Goal: Task Accomplishment & Management: Manage account settings

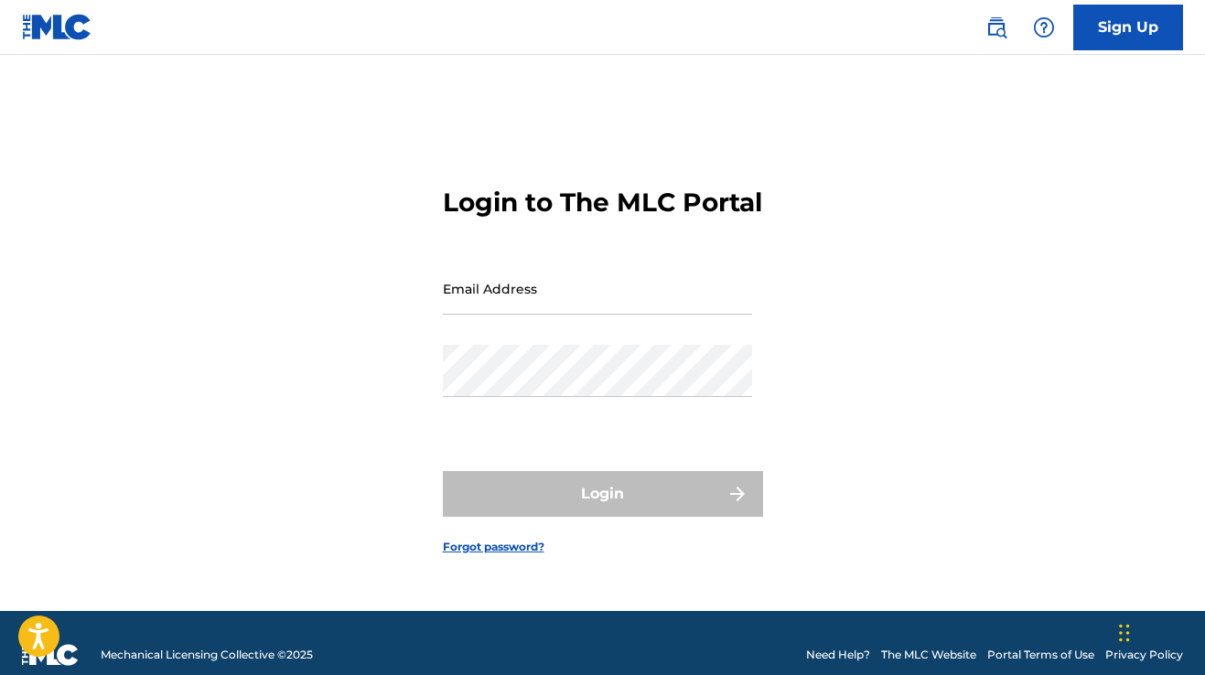
click at [700, 312] on input "Email Address" at bounding box center [597, 289] width 309 height 52
type input "[DOMAIN_NAME][EMAIL_ADDRESS][DOMAIN_NAME]"
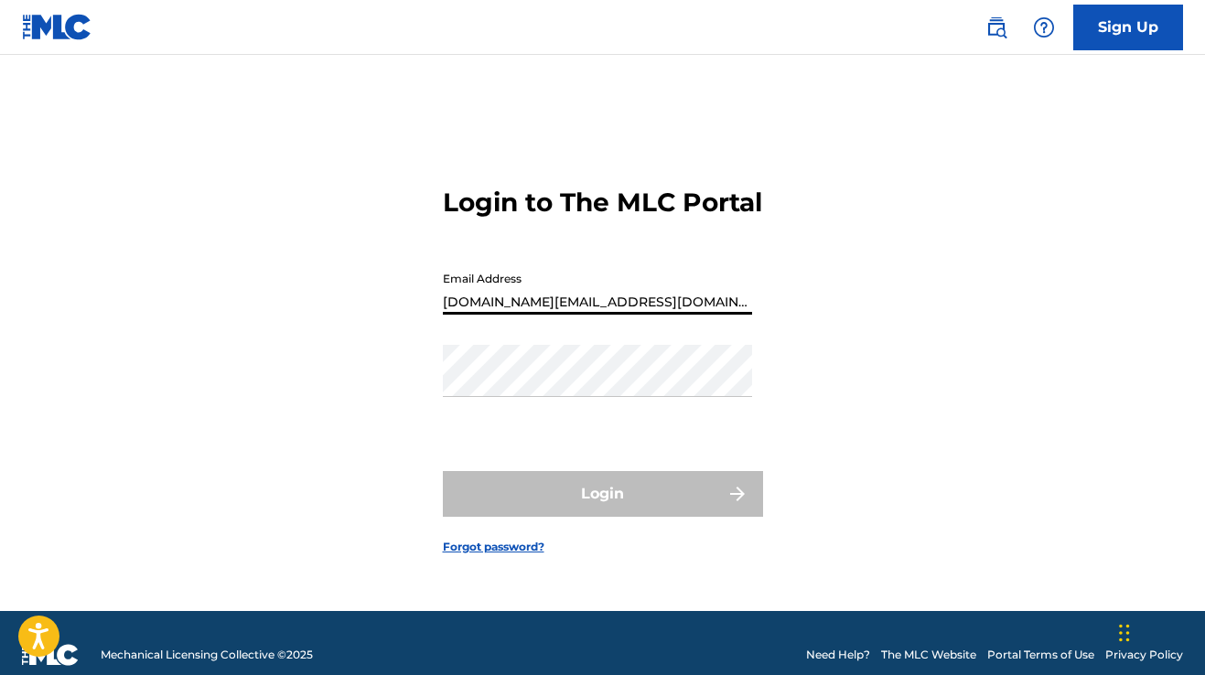
click at [602, 510] on button "Login" at bounding box center [603, 494] width 320 height 46
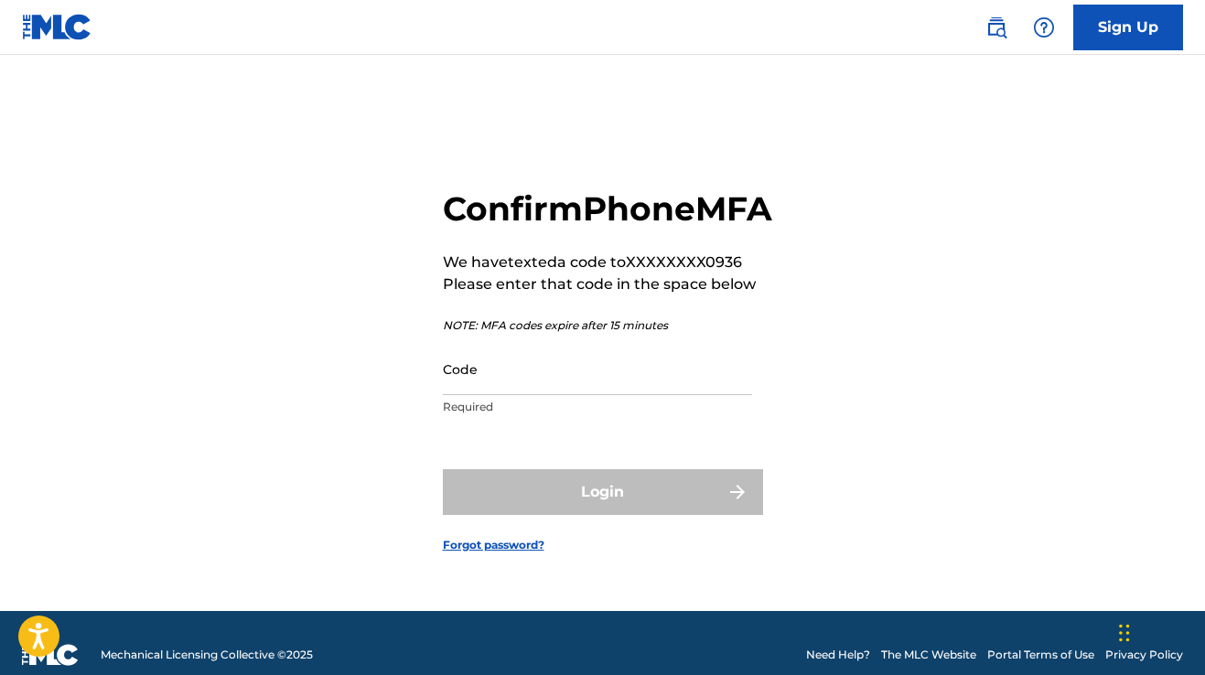
click at [576, 395] on input "Code" at bounding box center [597, 369] width 309 height 52
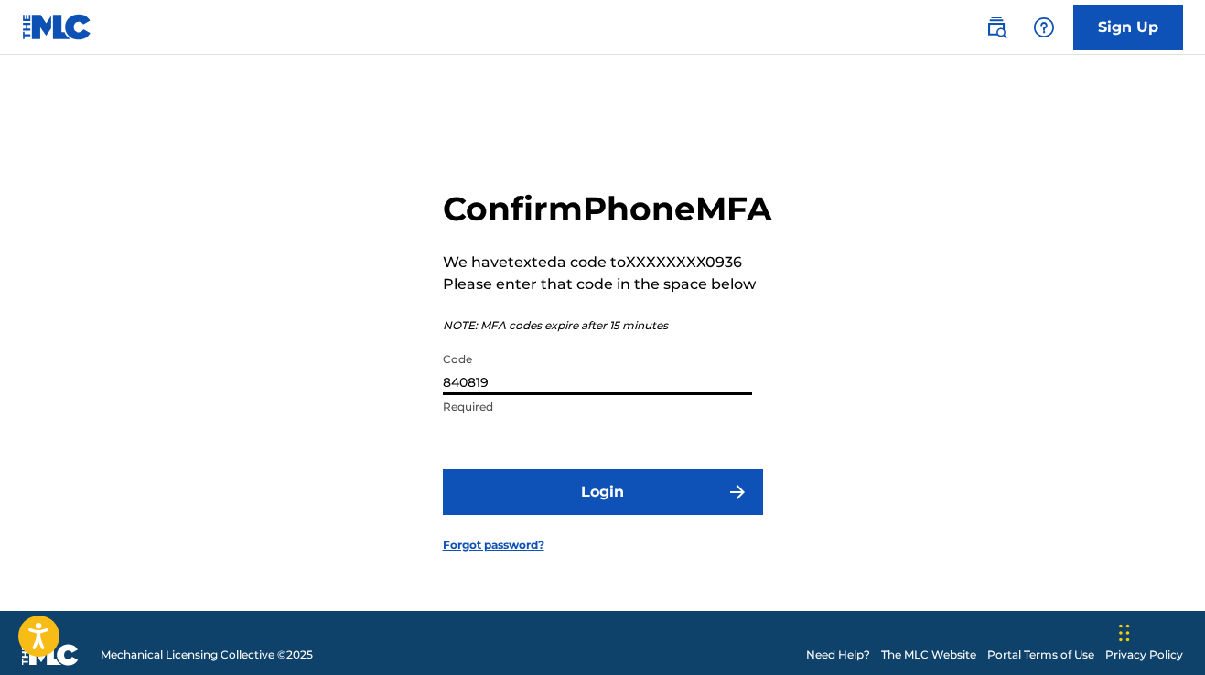
type input "840819"
click at [588, 512] on button "Login" at bounding box center [603, 493] width 320 height 46
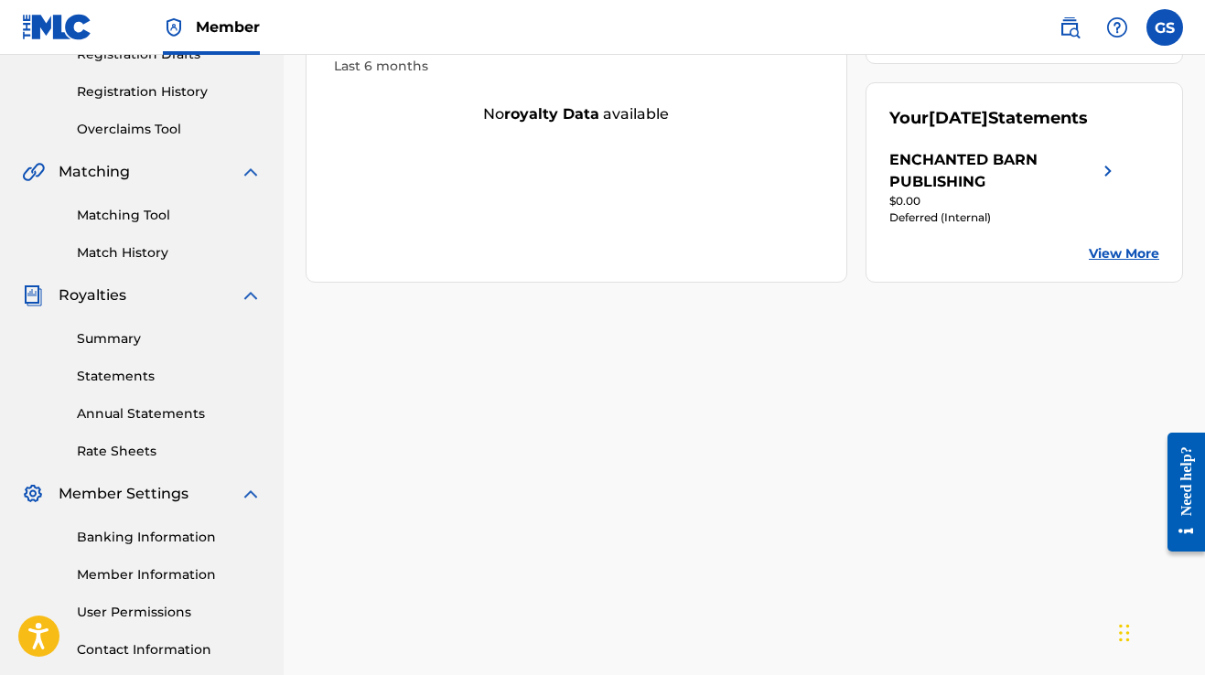
scroll to position [427, 0]
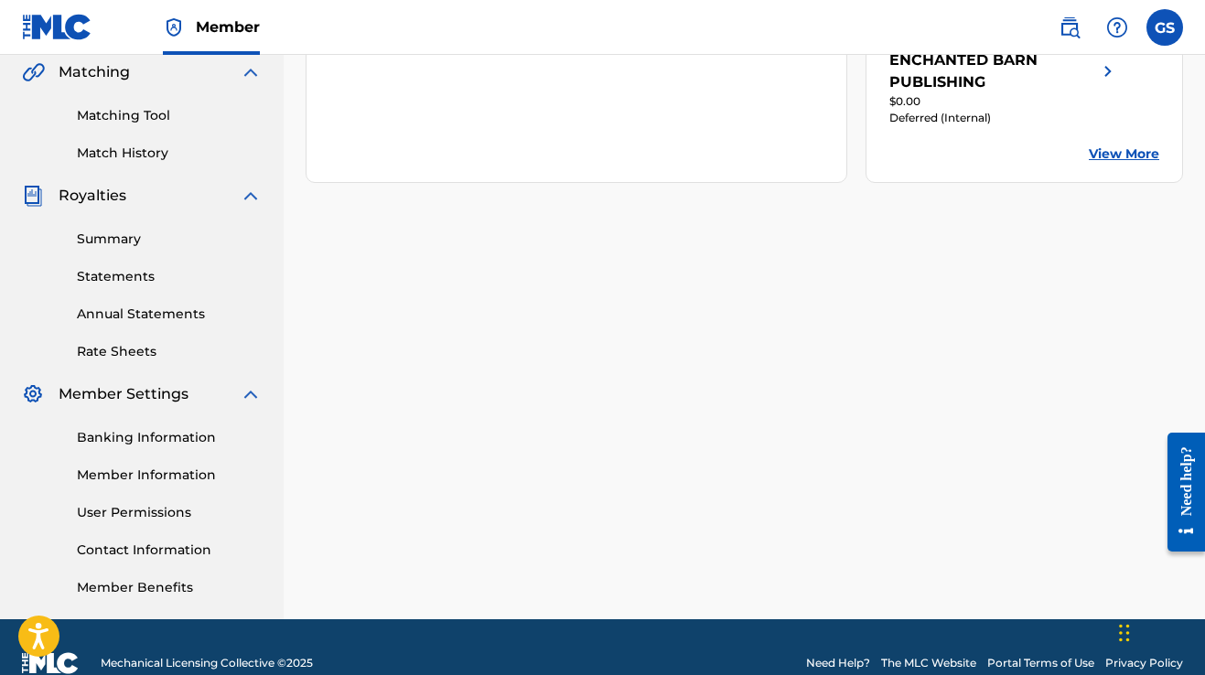
click at [195, 439] on link "Banking Information" at bounding box center [169, 437] width 185 height 19
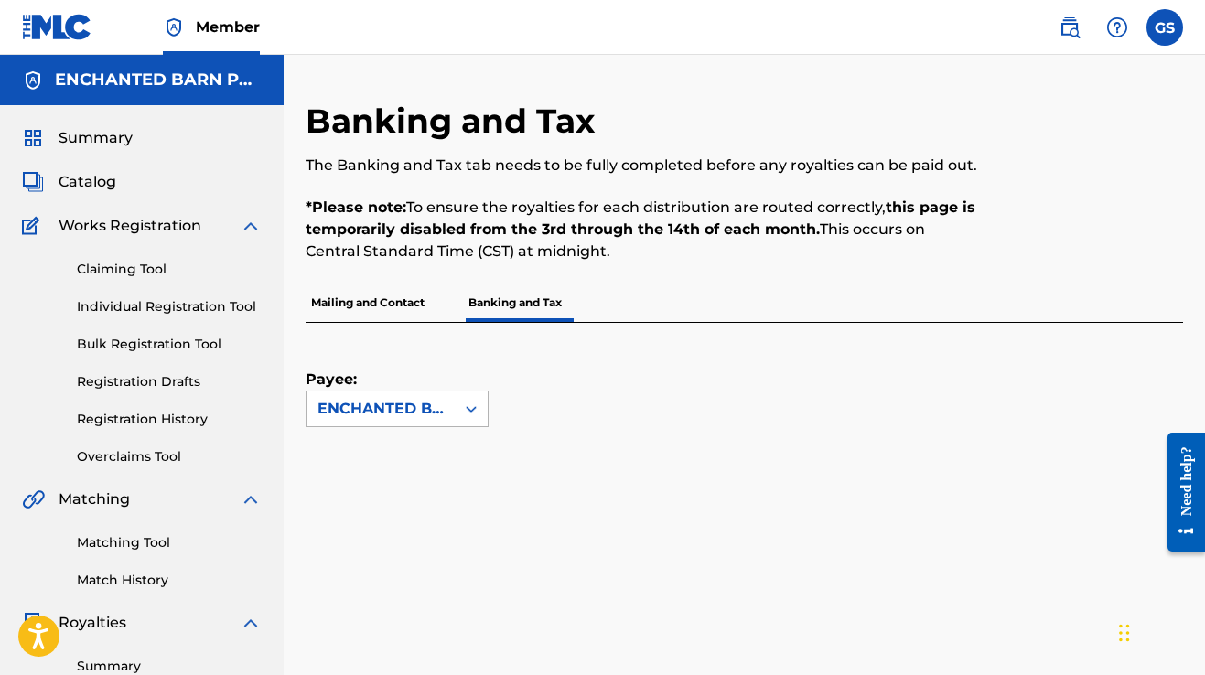
click at [469, 410] on icon at bounding box center [471, 409] width 11 height 6
click at [448, 448] on div "ENCHANTED BARN PUBLISHING" at bounding box center [397, 461] width 181 height 68
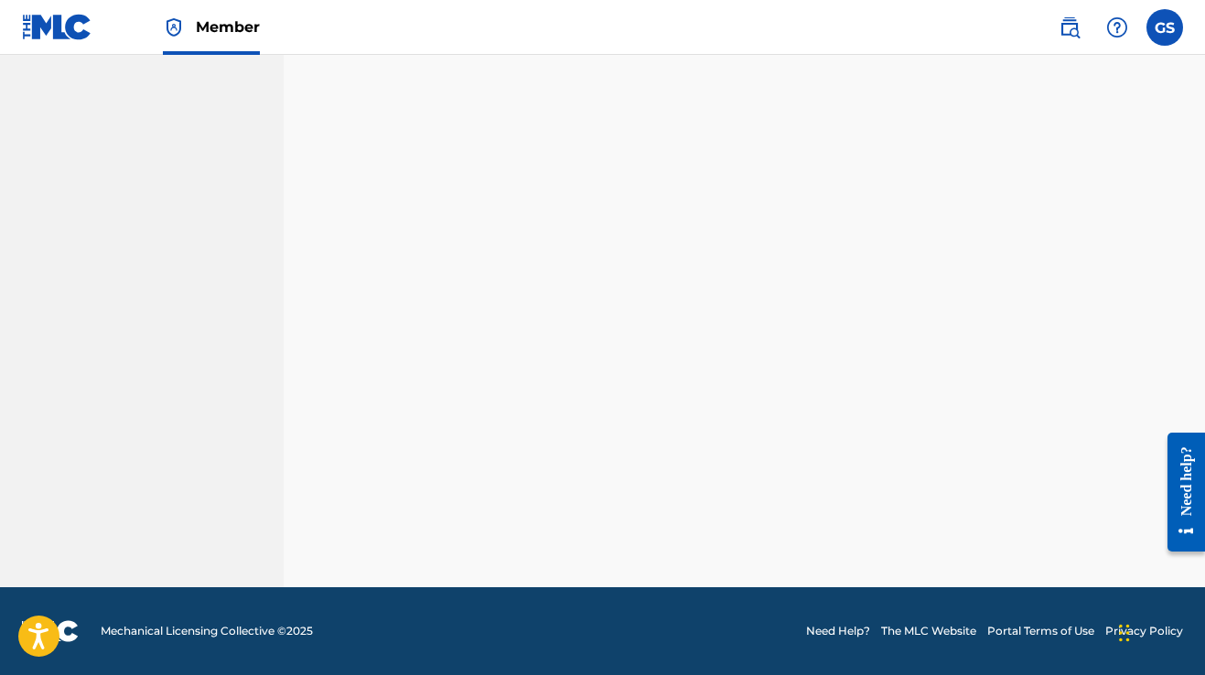
scroll to position [459, 0]
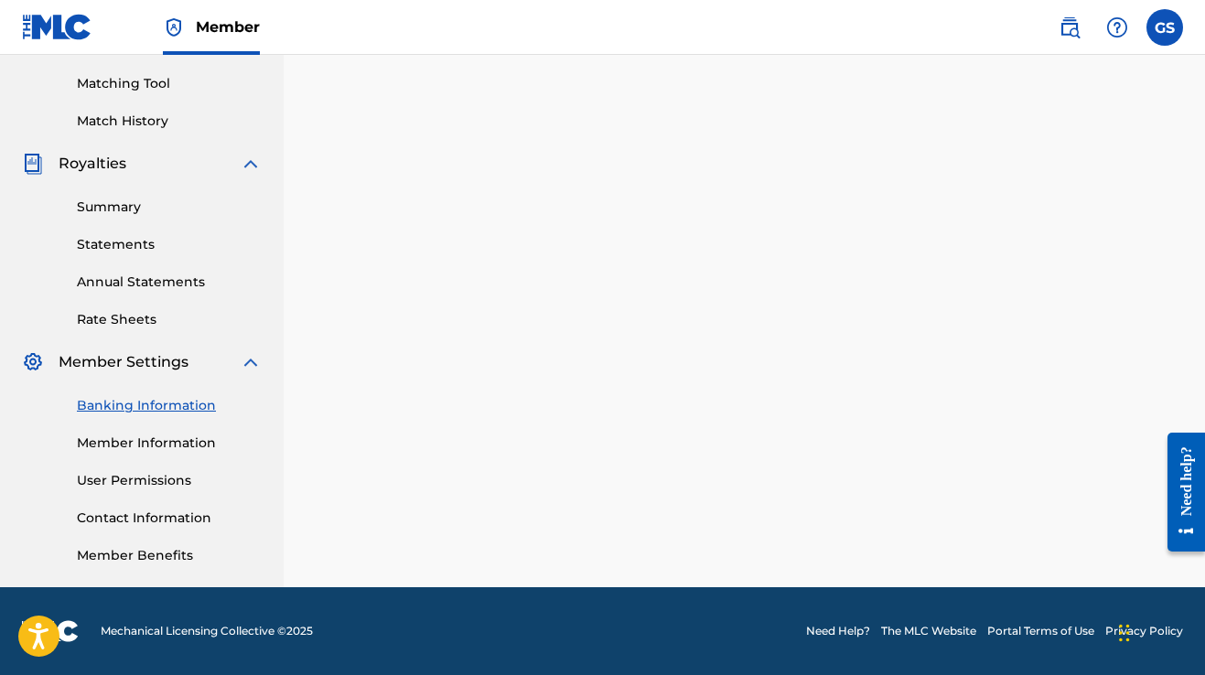
click at [740, 535] on div "Banking and Tax The Banking and Tax tab needs to be fully completed before any …" at bounding box center [745, 114] width 878 height 946
click at [121, 203] on link "Summary" at bounding box center [169, 207] width 185 height 19
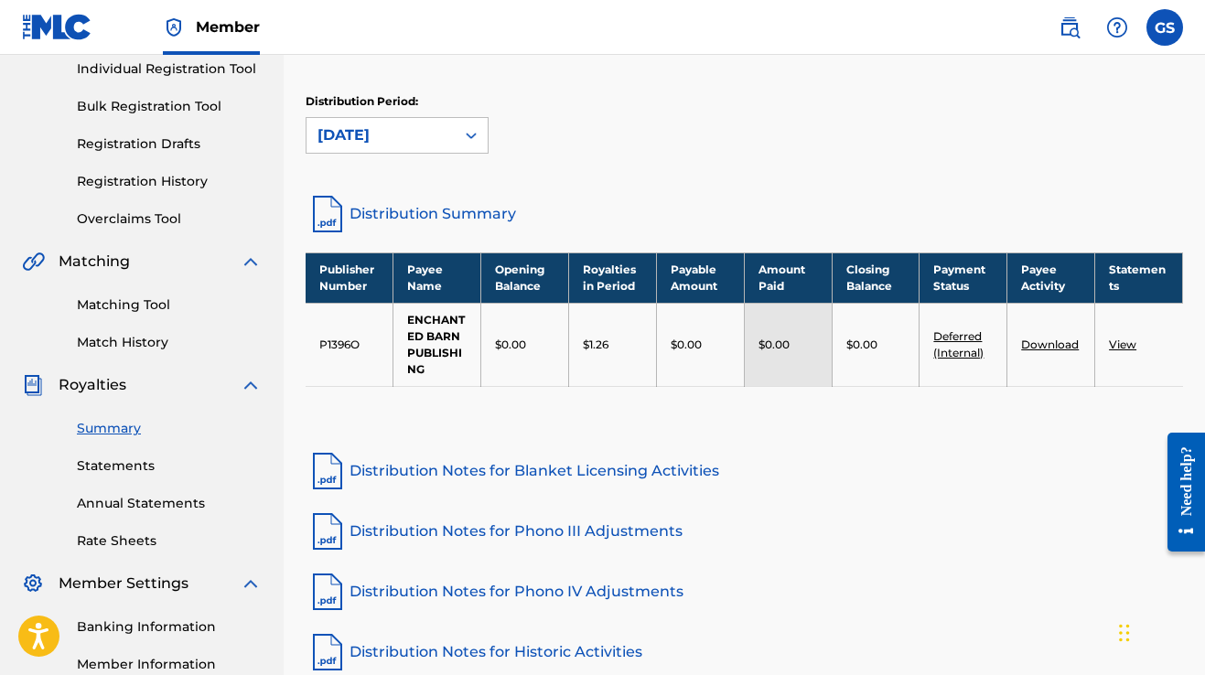
scroll to position [232, 0]
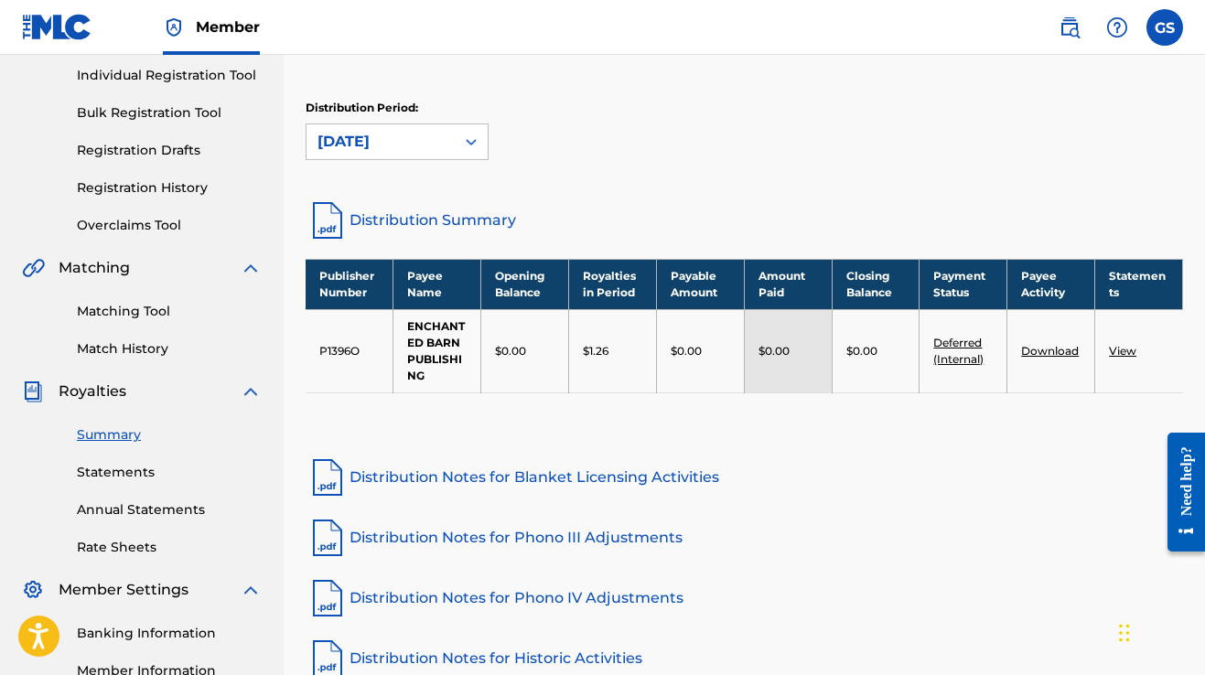
click at [486, 221] on link "Distribution Summary" at bounding box center [745, 221] width 878 height 44
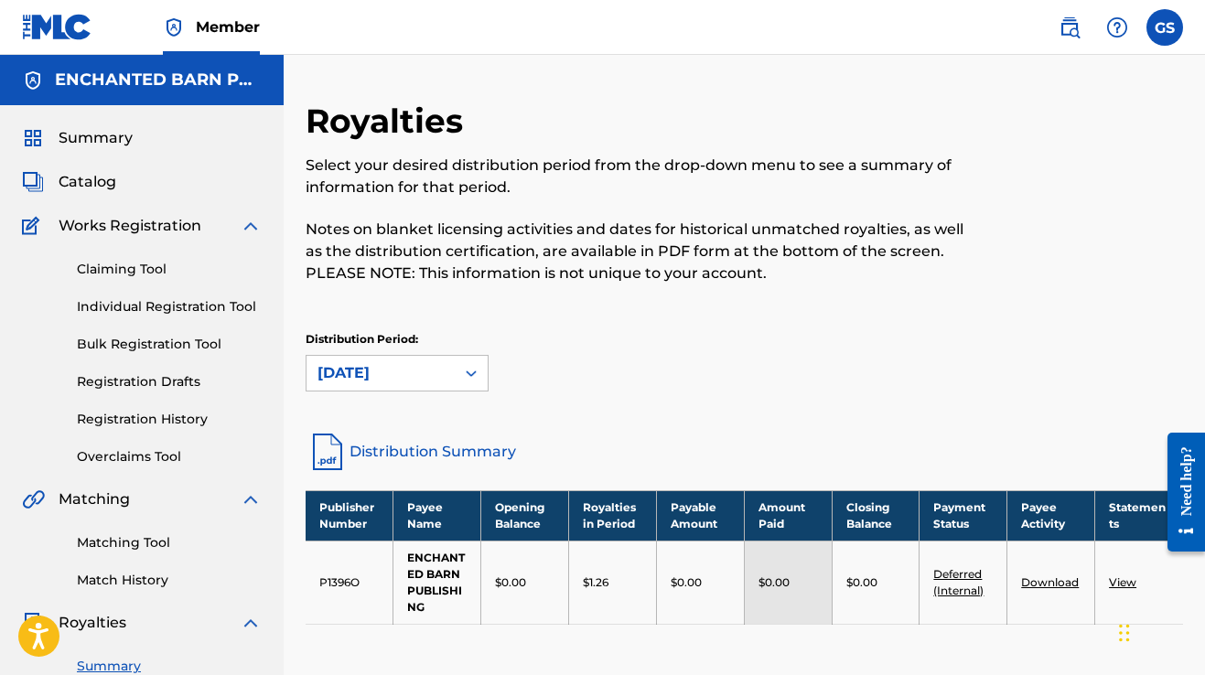
scroll to position [0, 0]
click at [95, 179] on span "Catalog" at bounding box center [88, 182] width 58 height 22
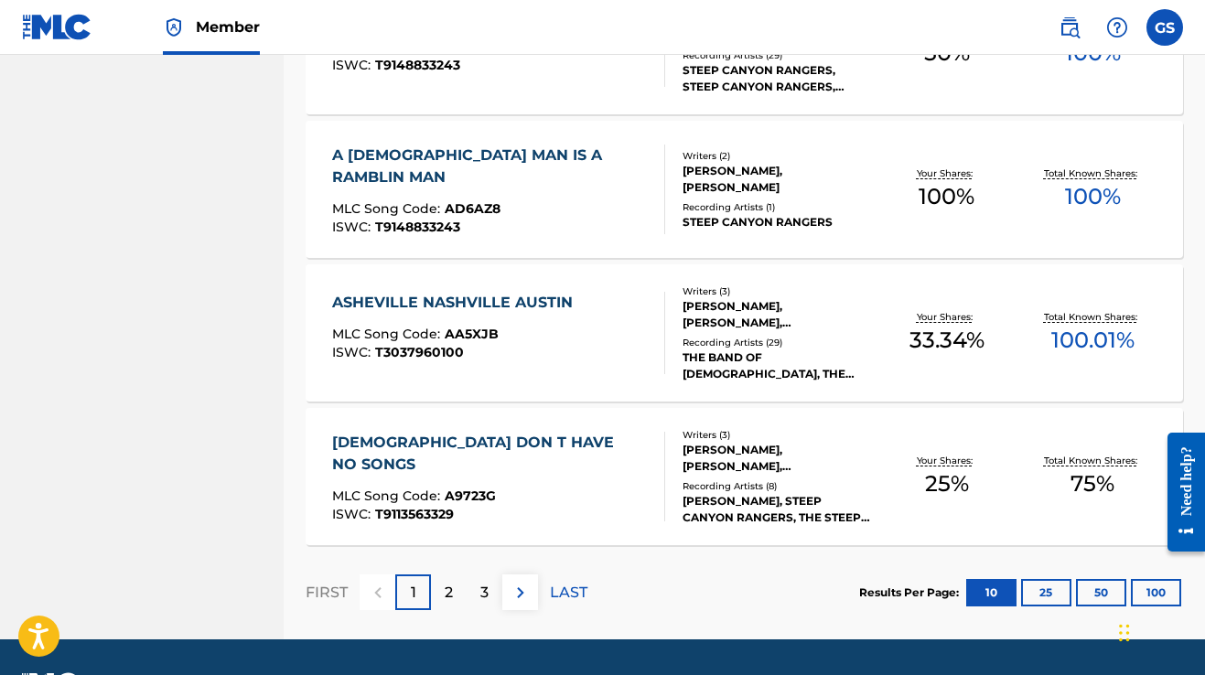
scroll to position [1371, 0]
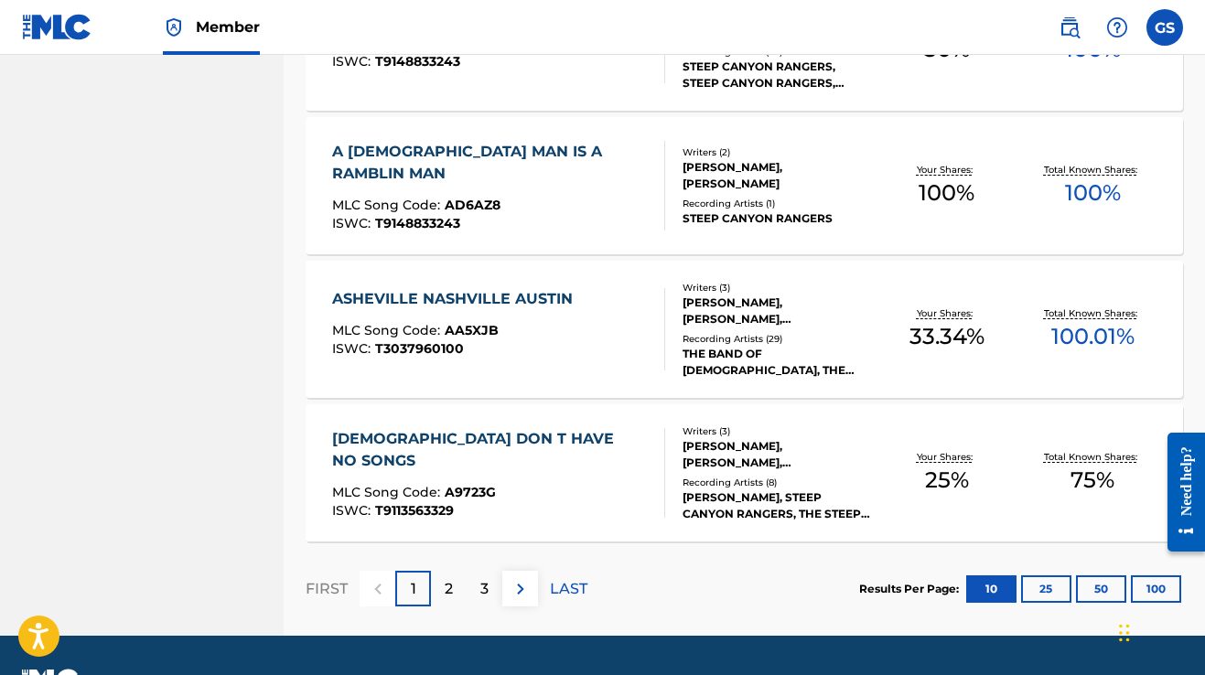
click at [527, 594] on img at bounding box center [521, 589] width 22 height 22
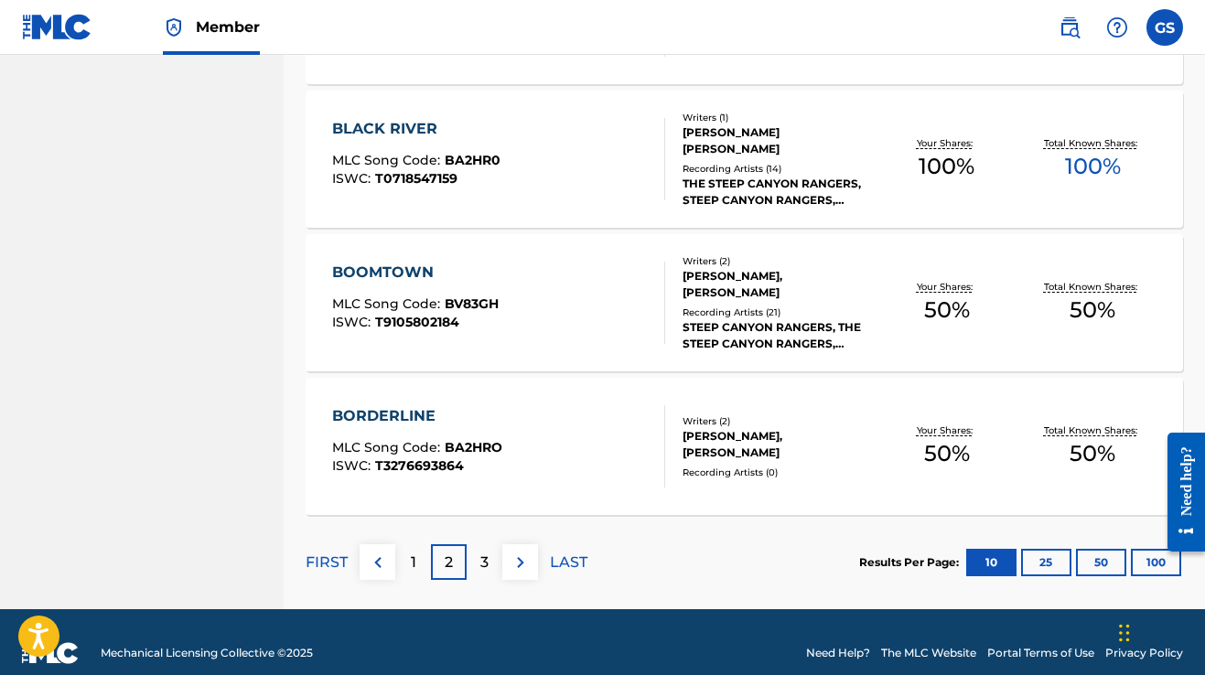
scroll to position [1403, 0]
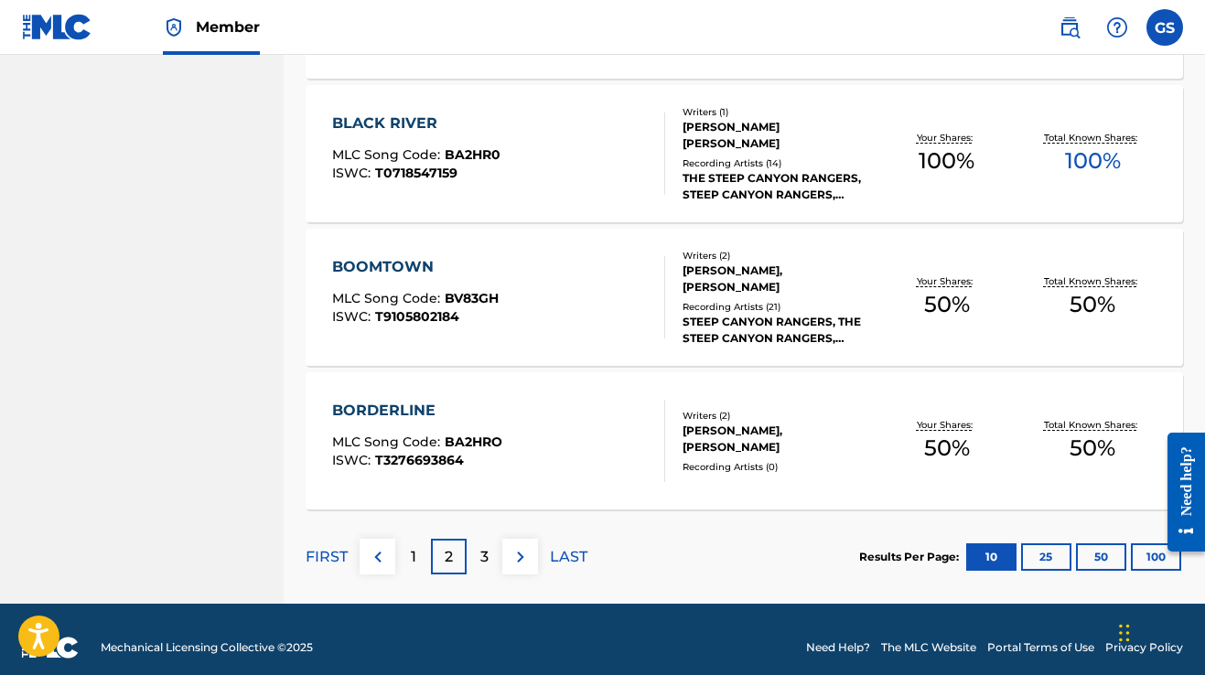
click at [520, 561] on img at bounding box center [521, 557] width 22 height 22
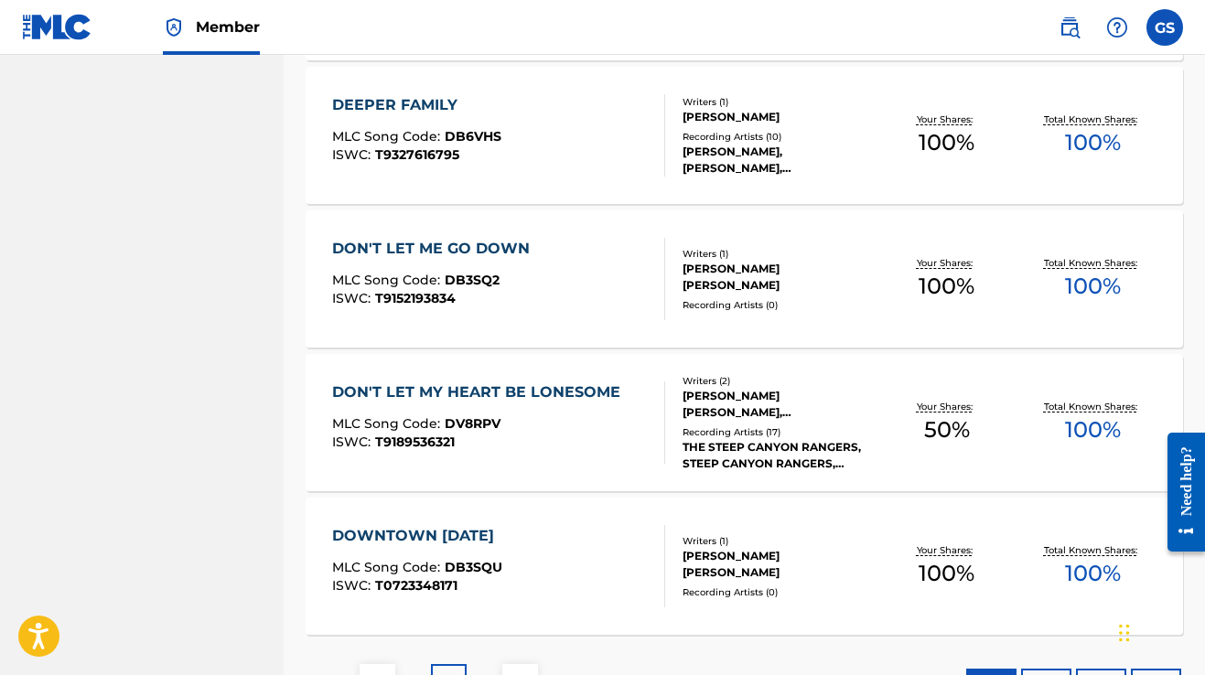
scroll to position [1281, 0]
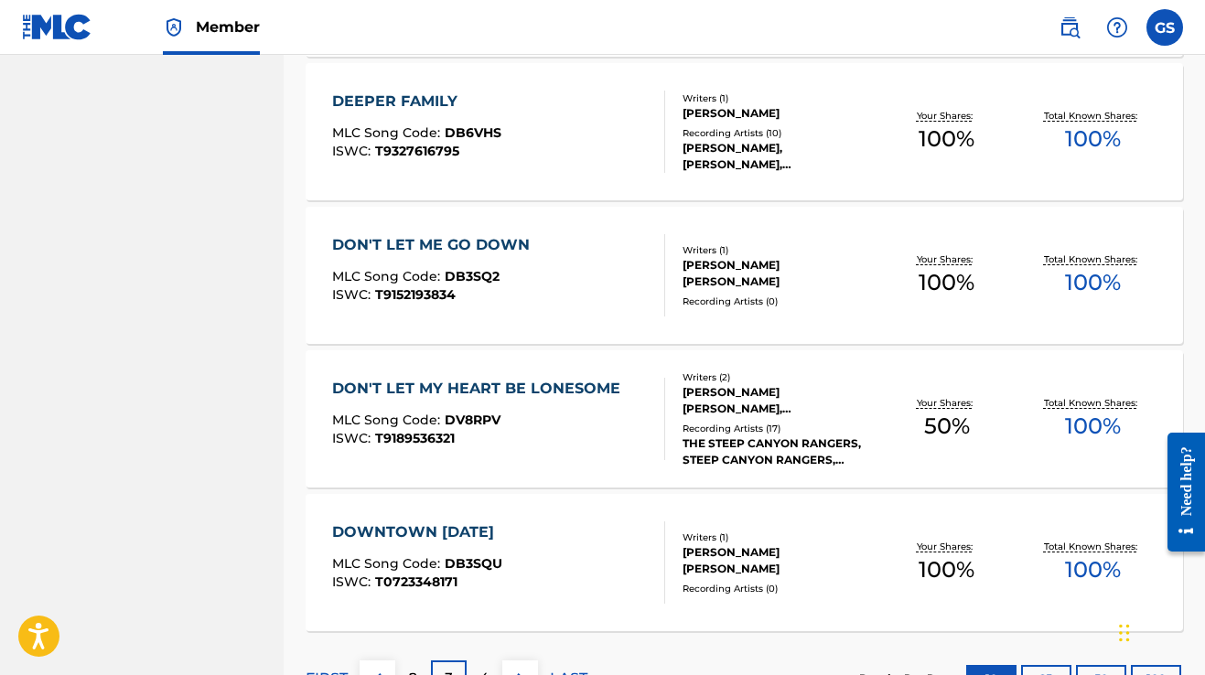
click at [523, 249] on div "DON'T LET ME GO DOWN" at bounding box center [435, 245] width 207 height 22
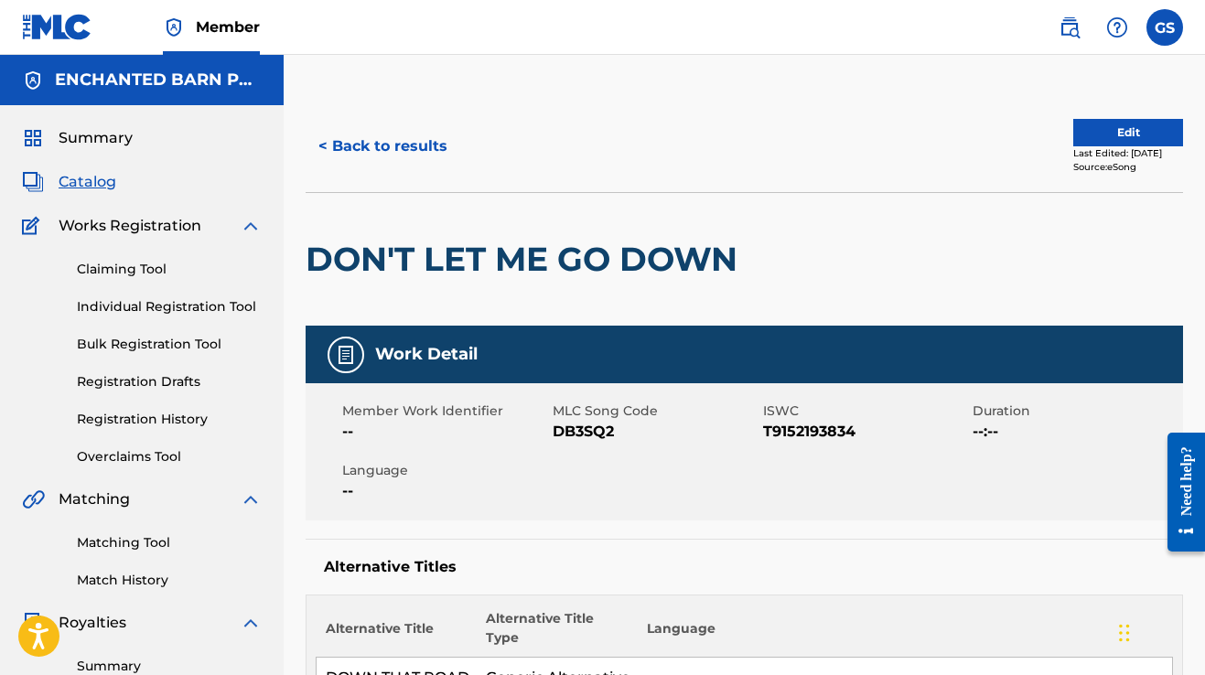
click at [1105, 138] on button "Edit" at bounding box center [1129, 132] width 110 height 27
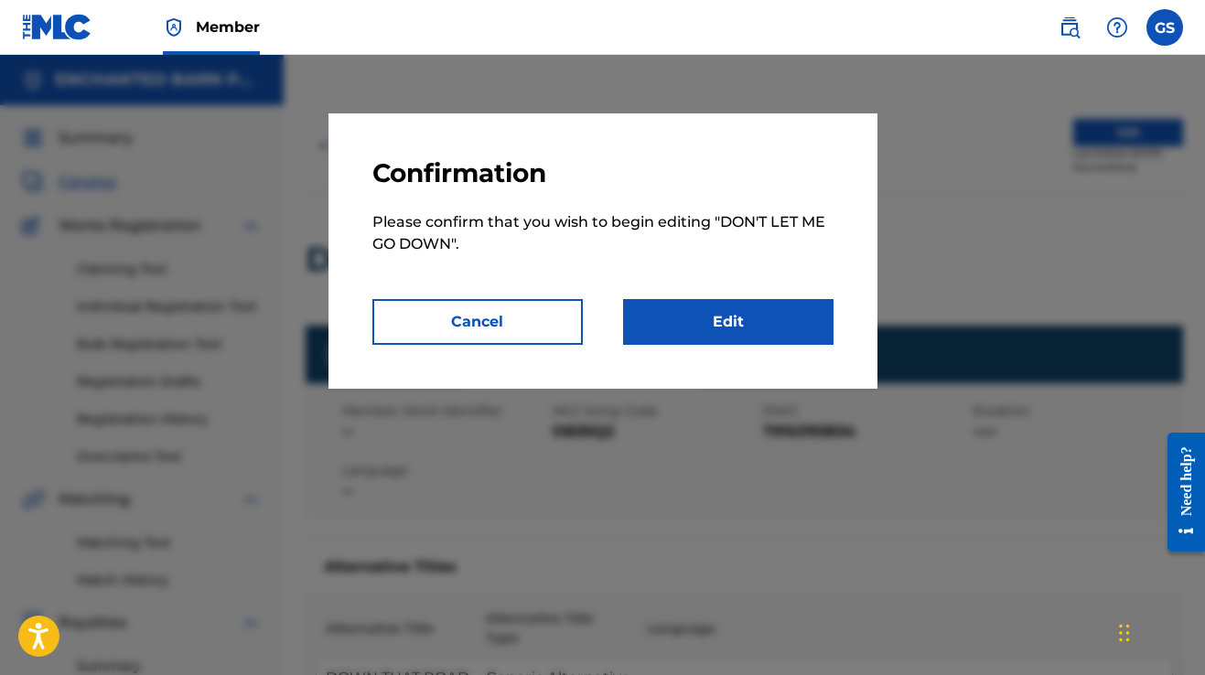
click at [708, 312] on link "Edit" at bounding box center [728, 322] width 211 height 46
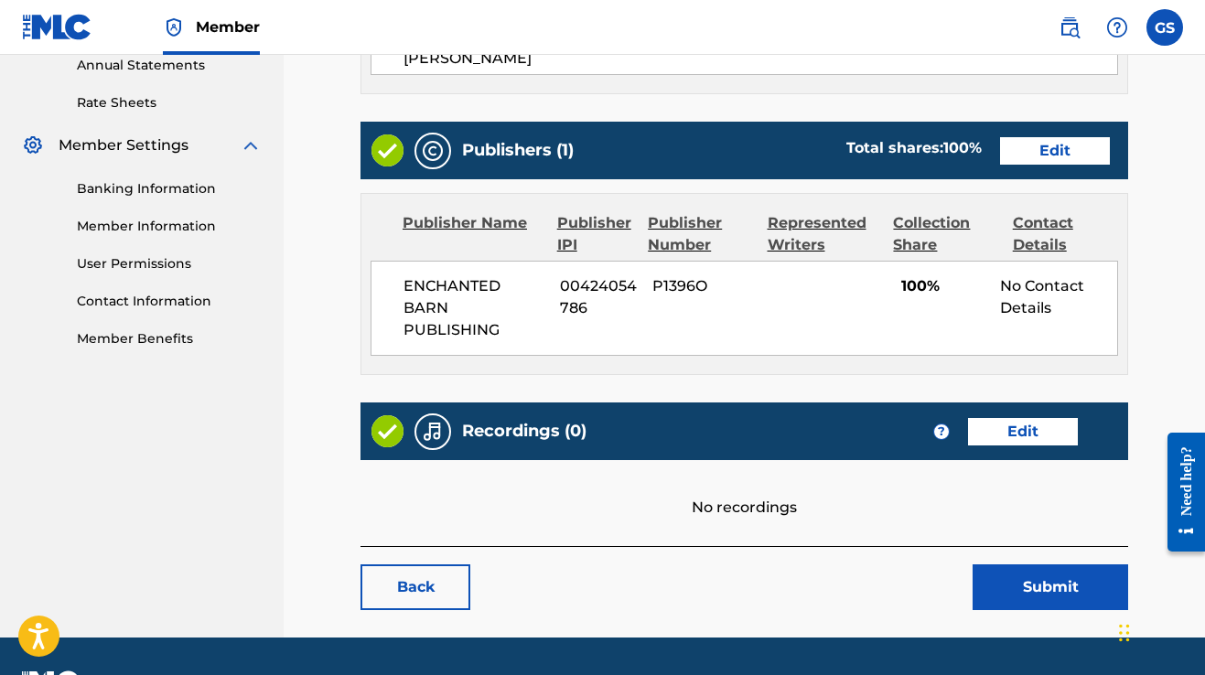
scroll to position [689, 0]
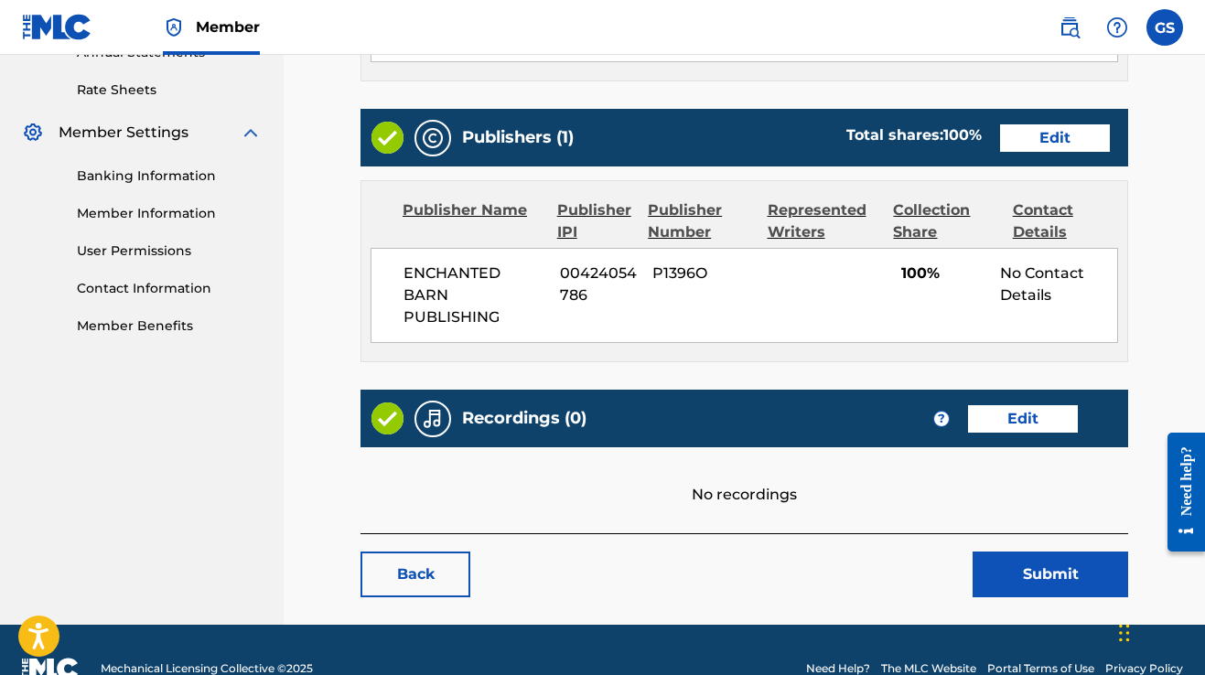
click at [1028, 405] on link "Edit" at bounding box center [1023, 418] width 110 height 27
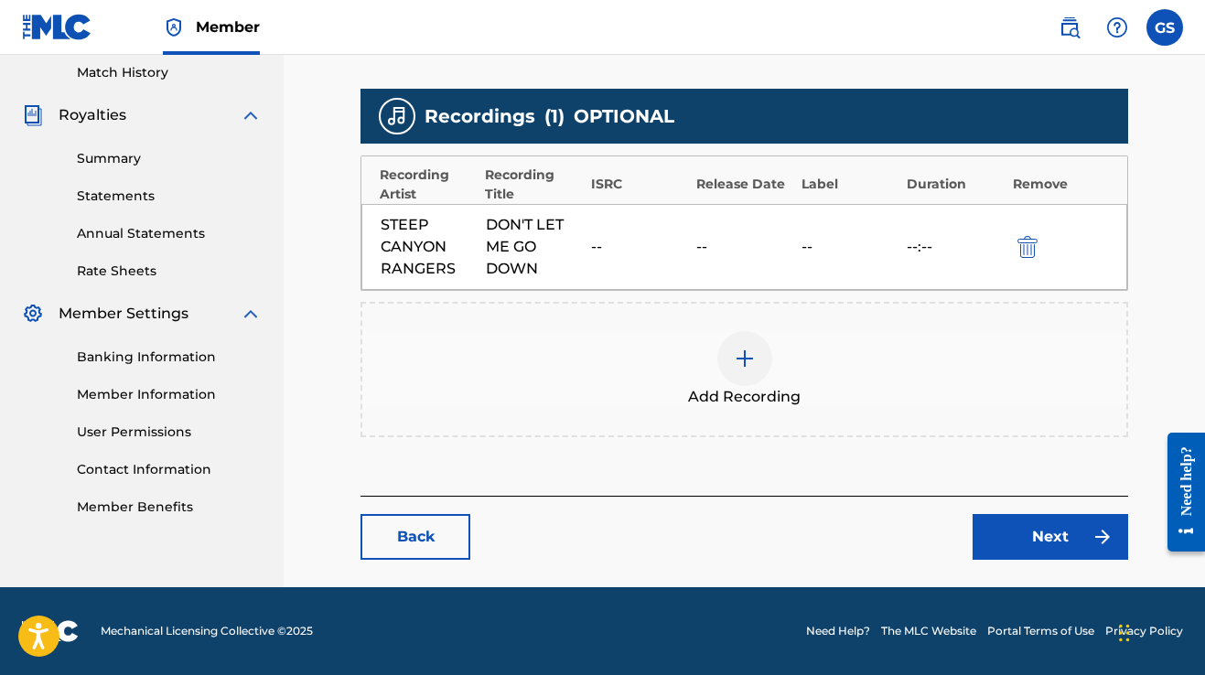
scroll to position [508, 0]
click at [427, 537] on link "Back" at bounding box center [416, 537] width 110 height 46
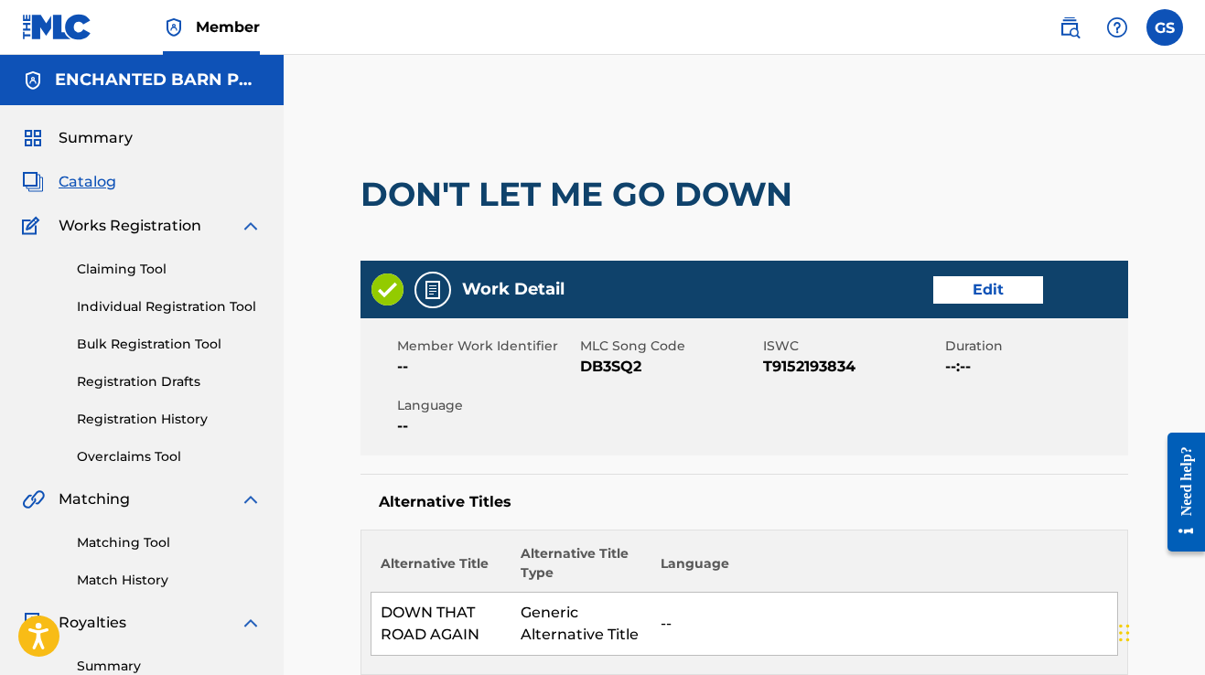
click at [964, 296] on link "Edit" at bounding box center [989, 289] width 110 height 27
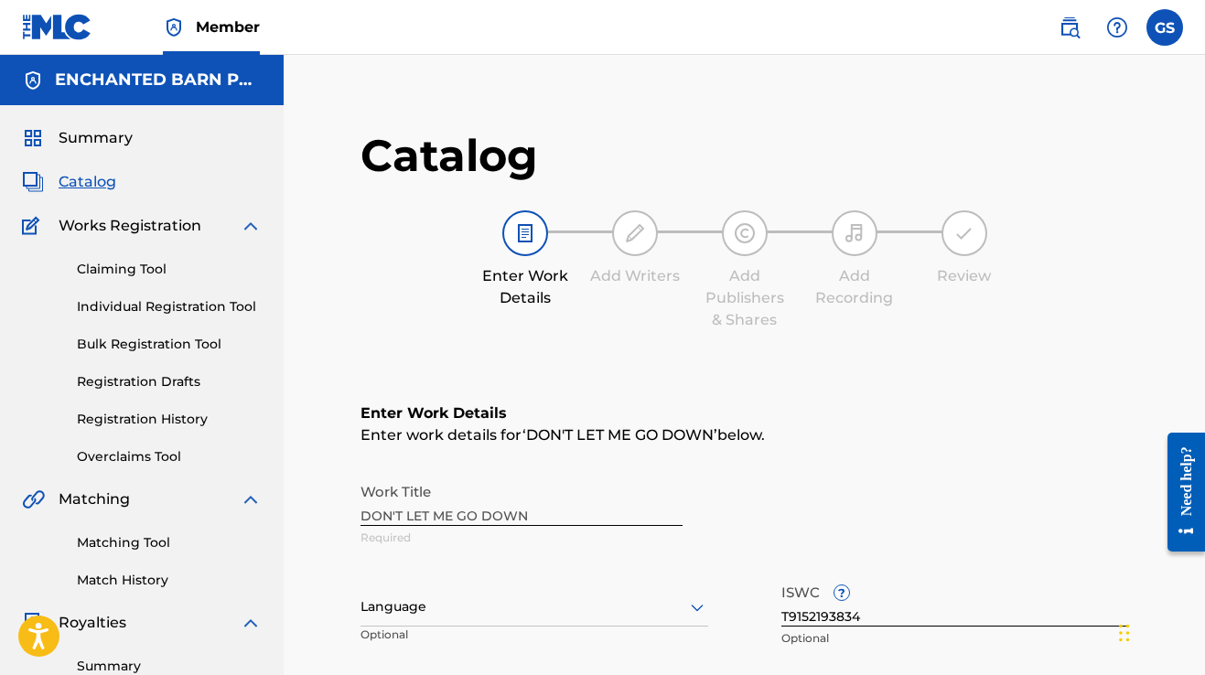
click at [535, 517] on div "Work Title DON'T LET ME GO DOWN Required" at bounding box center [745, 515] width 768 height 82
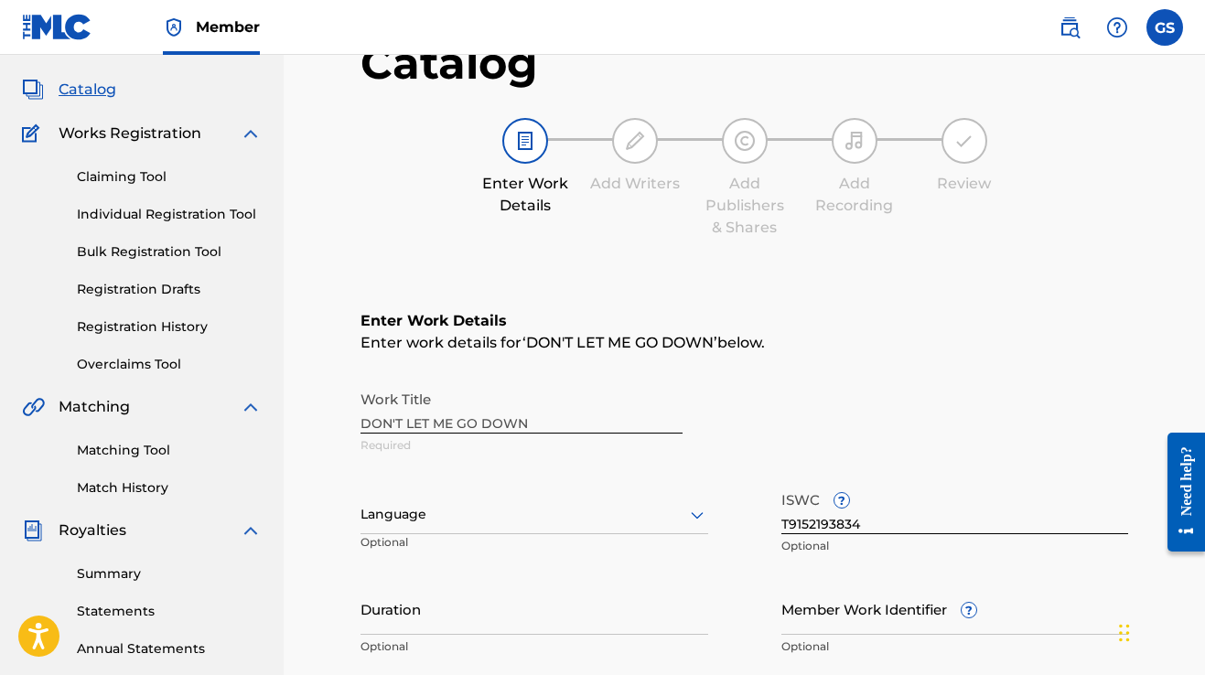
scroll to position [104, 0]
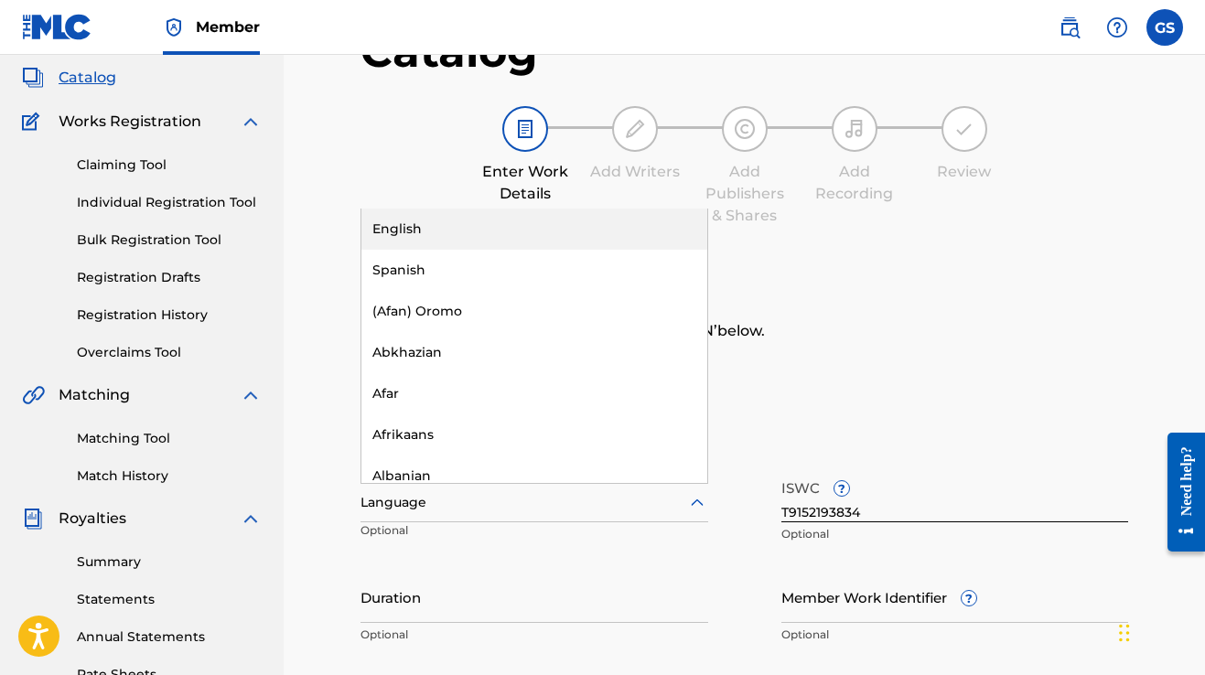
click at [694, 495] on icon at bounding box center [697, 503] width 22 height 22
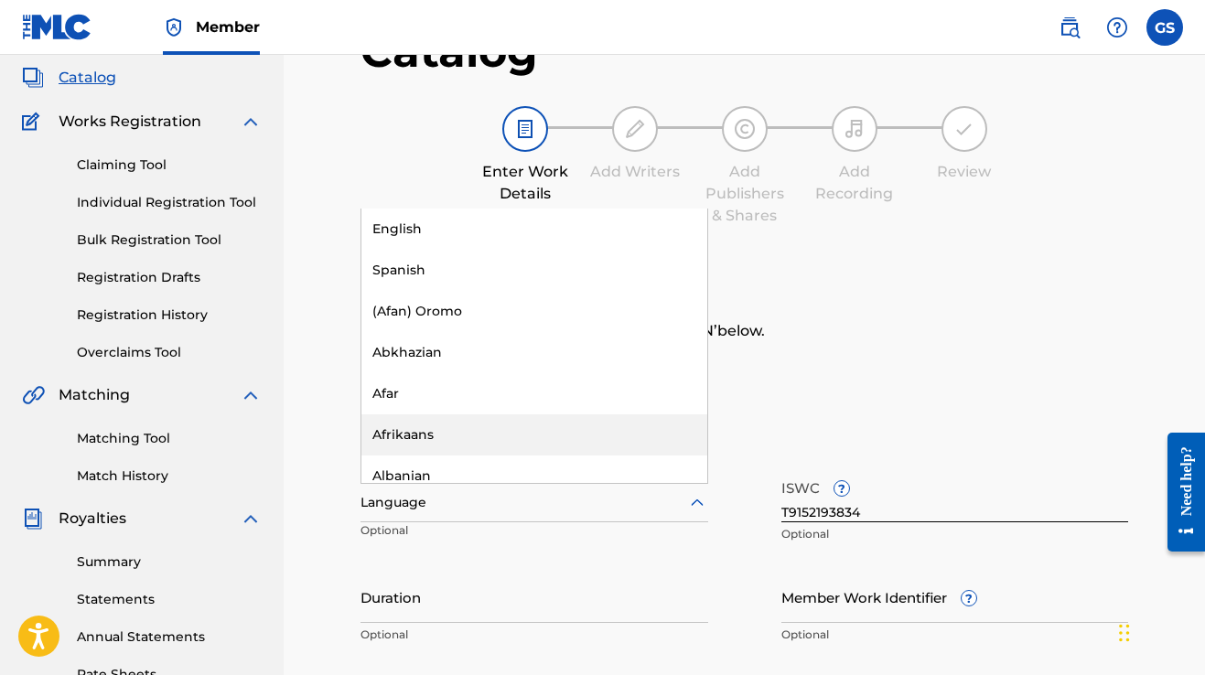
click at [811, 308] on h6 "Enter Work Details" at bounding box center [745, 309] width 768 height 22
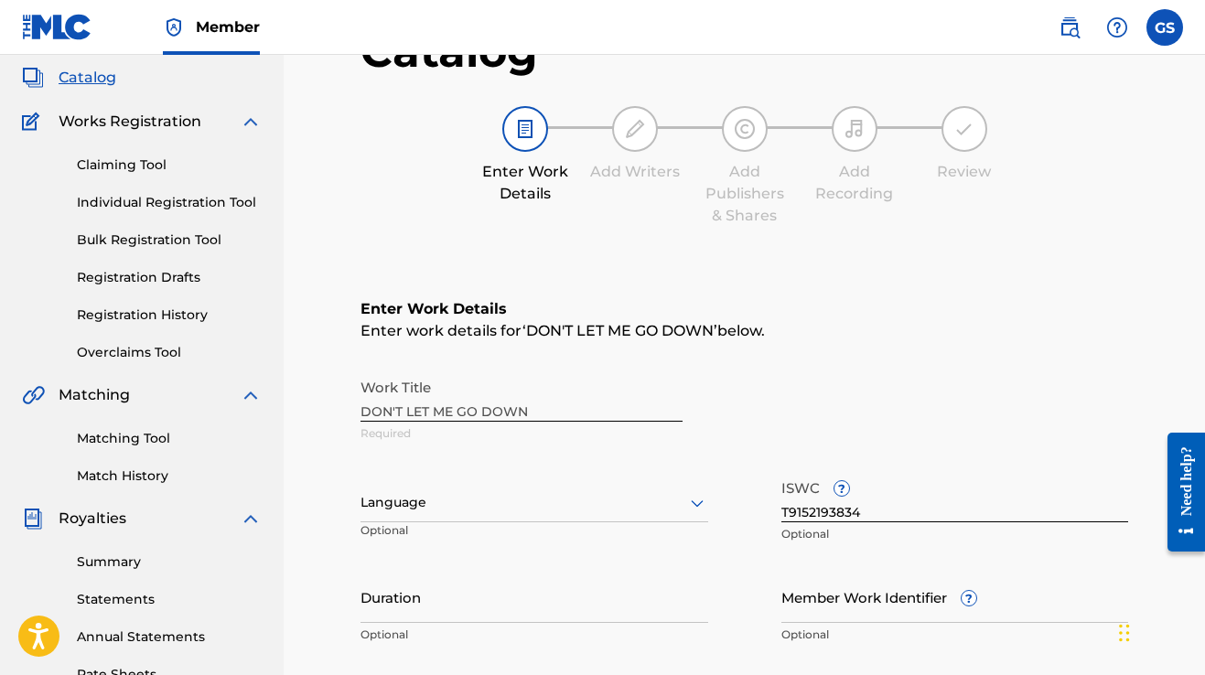
click at [691, 502] on icon at bounding box center [697, 503] width 22 height 22
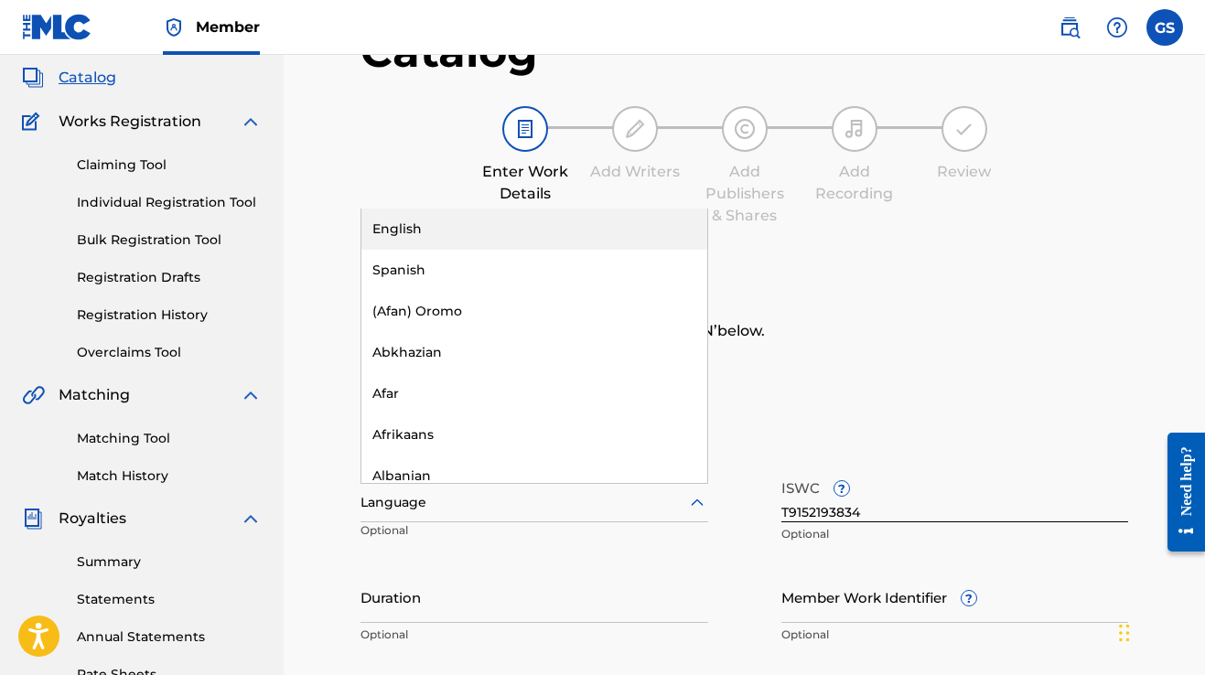
click at [578, 231] on div "English" at bounding box center [535, 229] width 346 height 41
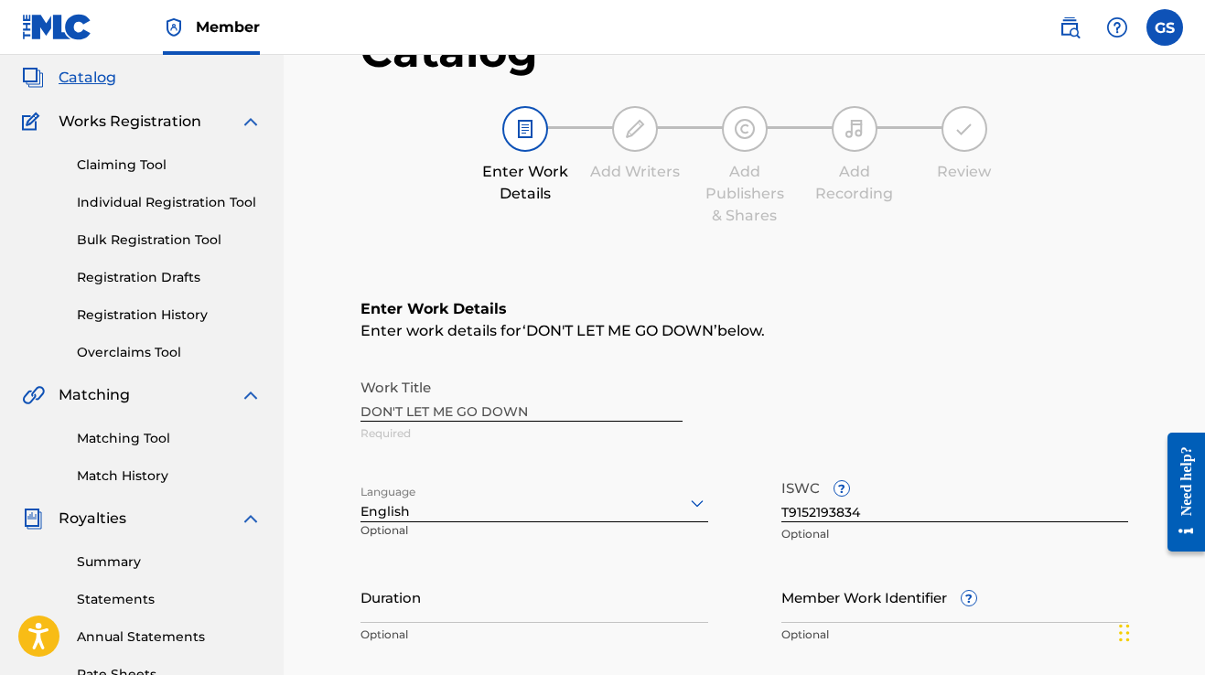
click at [661, 328] on span "DON'T LET ME GO DOWN" at bounding box center [620, 330] width 188 height 17
click at [590, 416] on div "Work Title DON'T LET ME GO DOWN Required" at bounding box center [745, 411] width 768 height 82
click at [520, 408] on div "Work Title DON'T LET ME GO DOWN Required" at bounding box center [745, 411] width 768 height 82
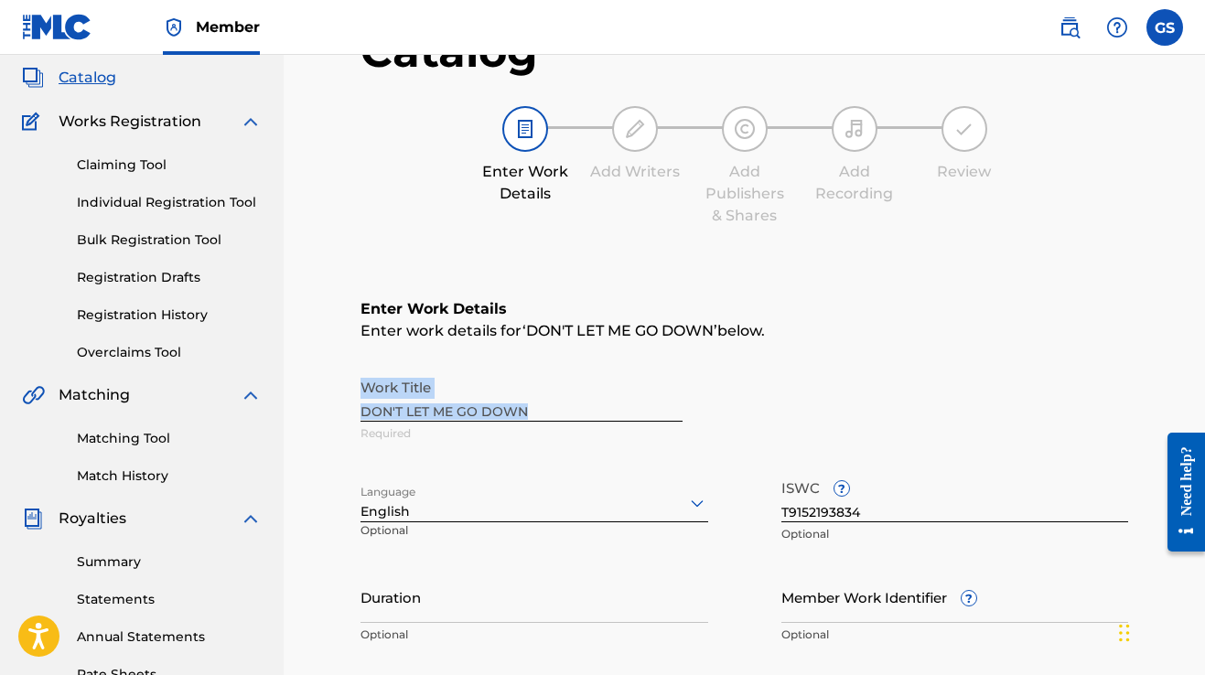
click at [520, 408] on div "Work Title DON'T LET ME GO DOWN Required" at bounding box center [745, 411] width 768 height 82
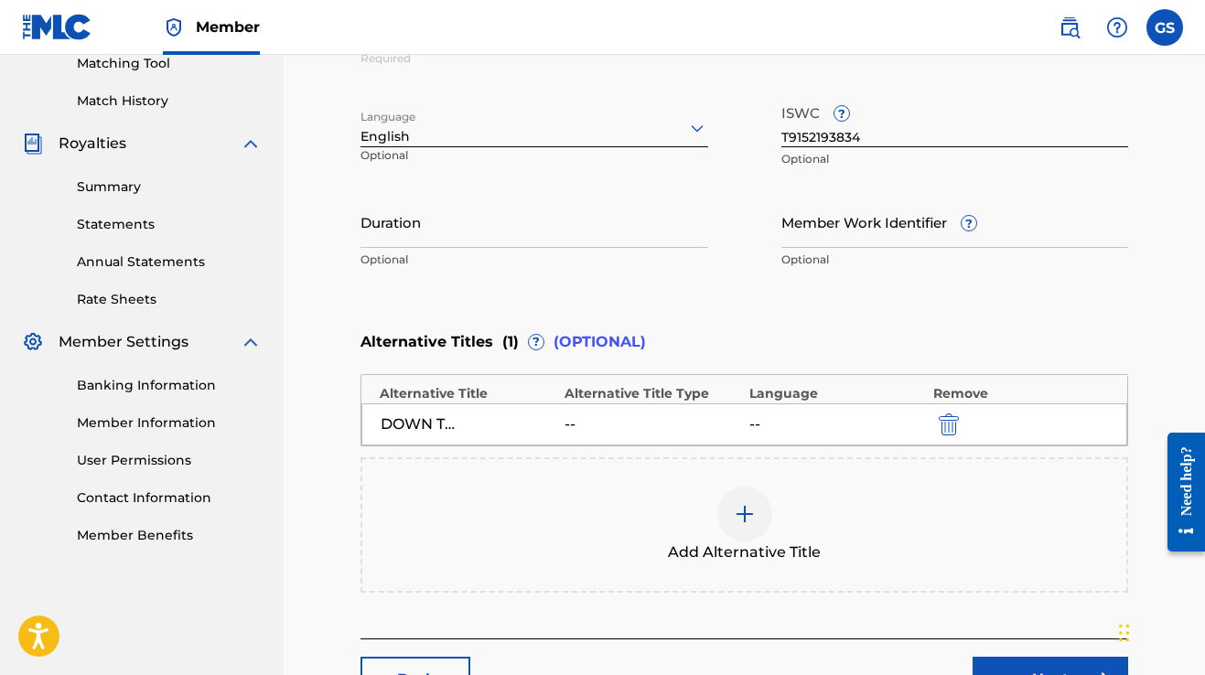
scroll to position [549, 0]
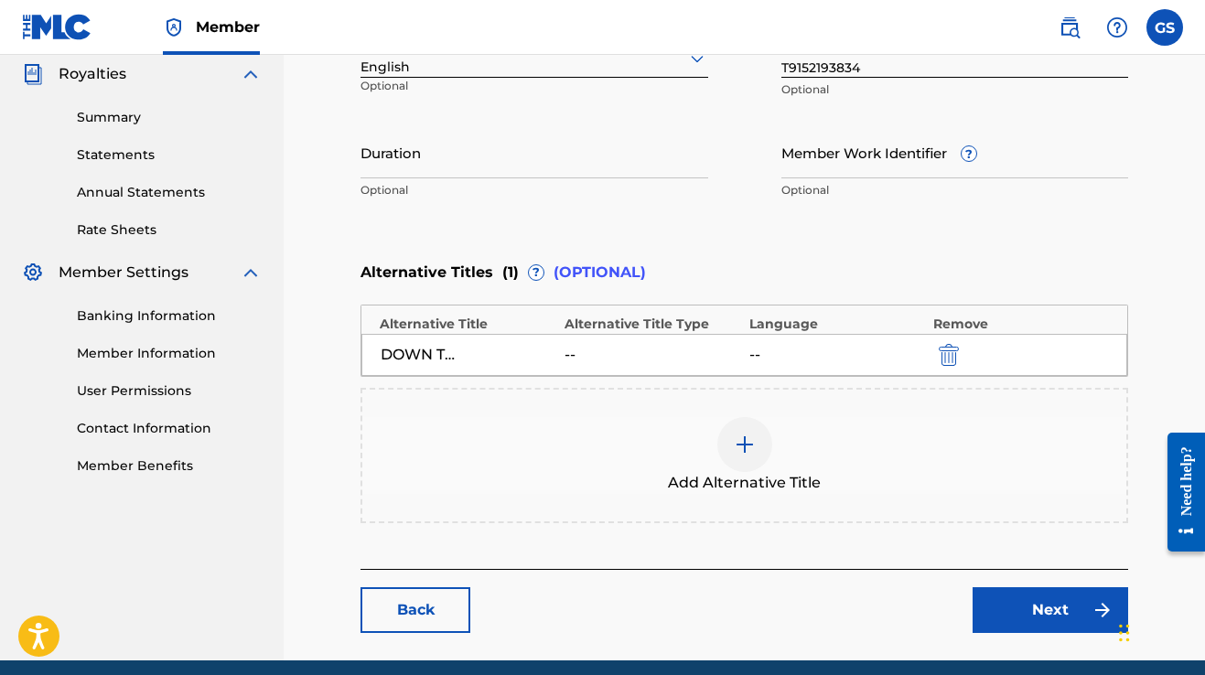
click at [1040, 604] on link "Next" at bounding box center [1051, 611] width 156 height 46
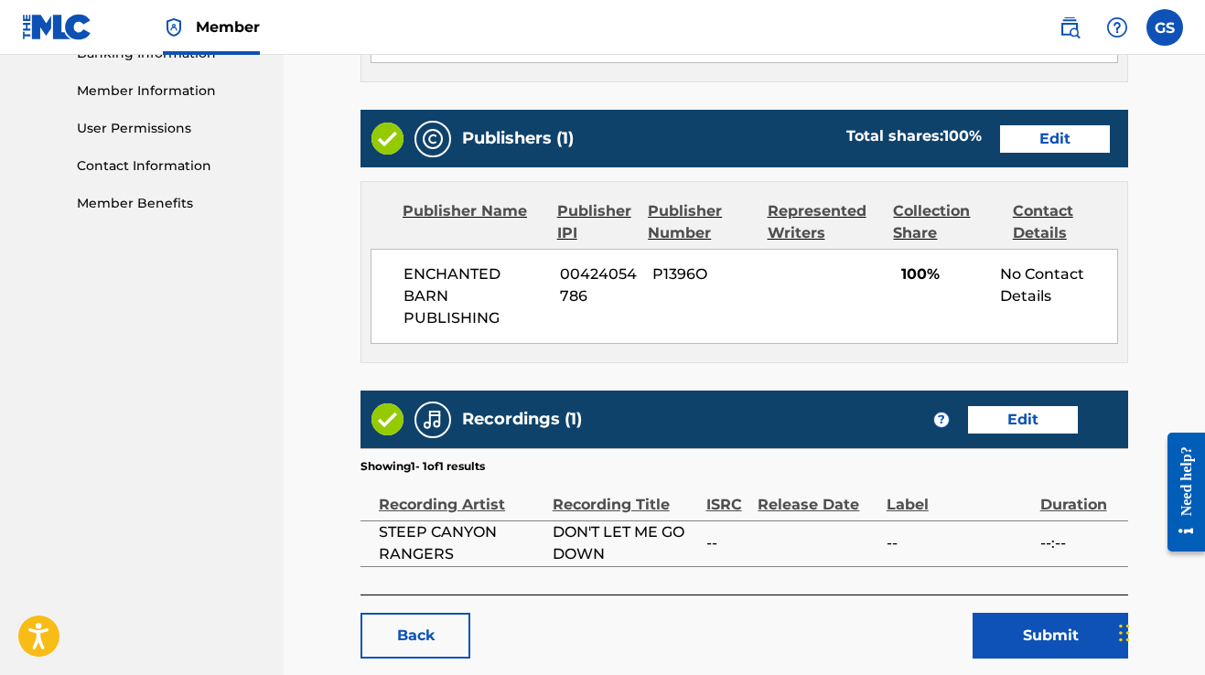
scroll to position [829, 0]
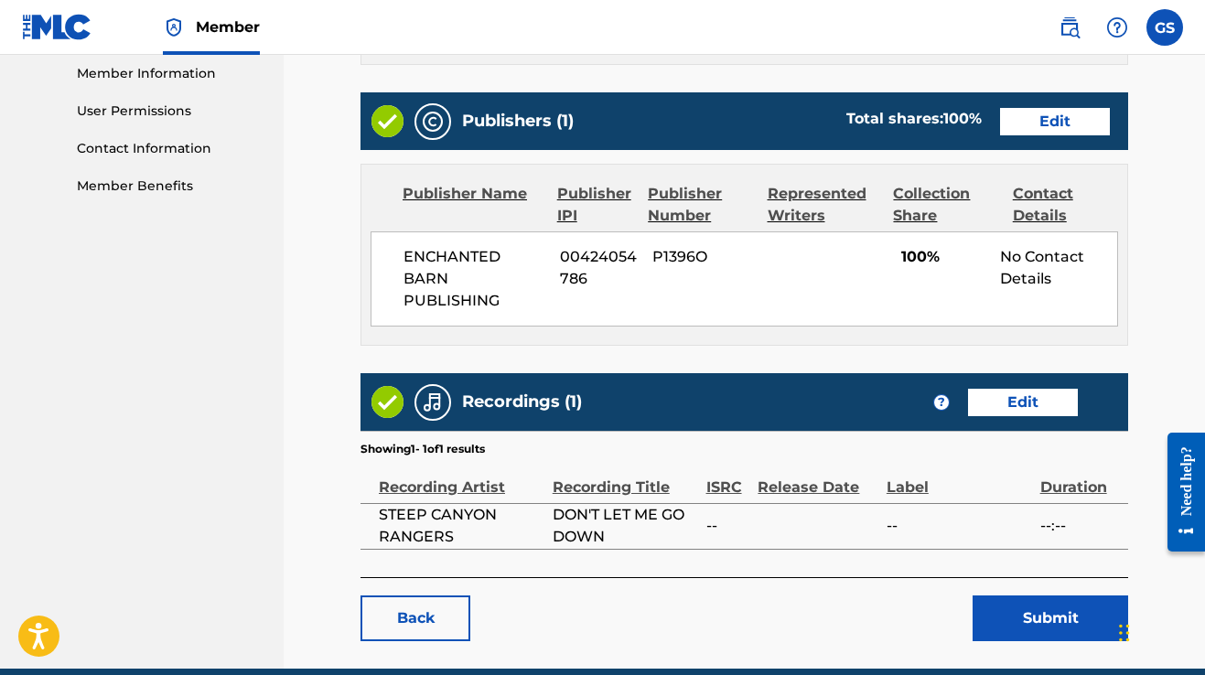
click at [1018, 390] on link "Edit" at bounding box center [1023, 402] width 110 height 27
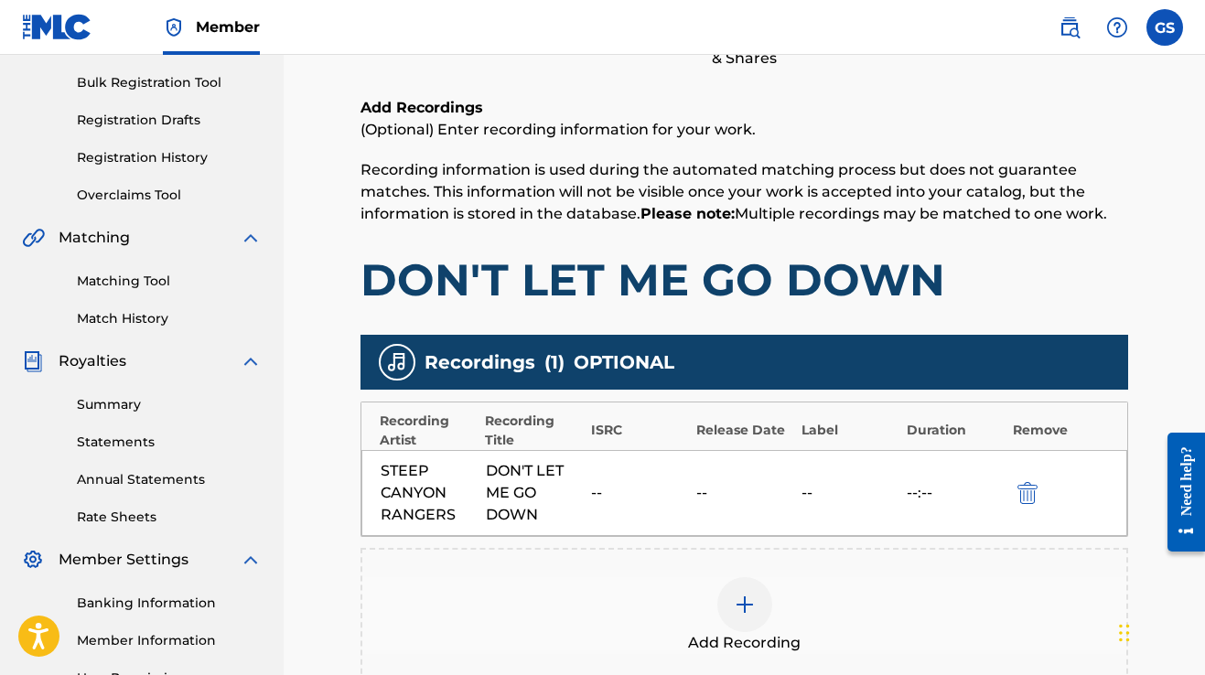
scroll to position [358, 0]
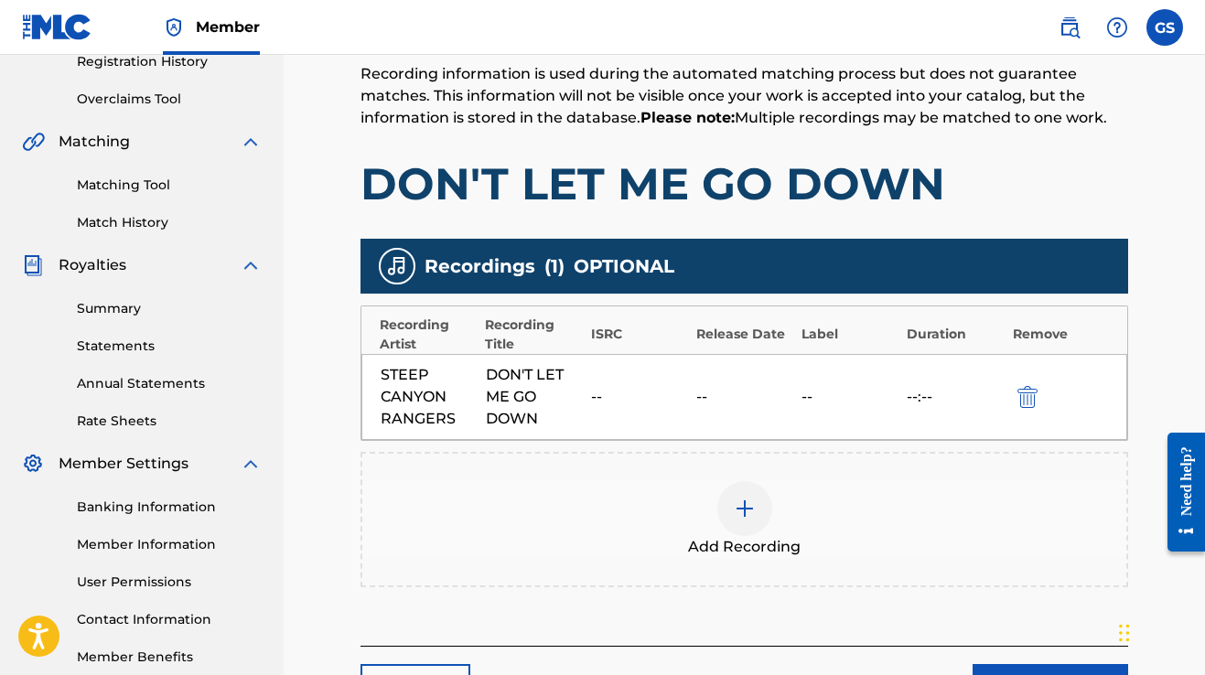
click at [745, 506] on img at bounding box center [745, 509] width 22 height 22
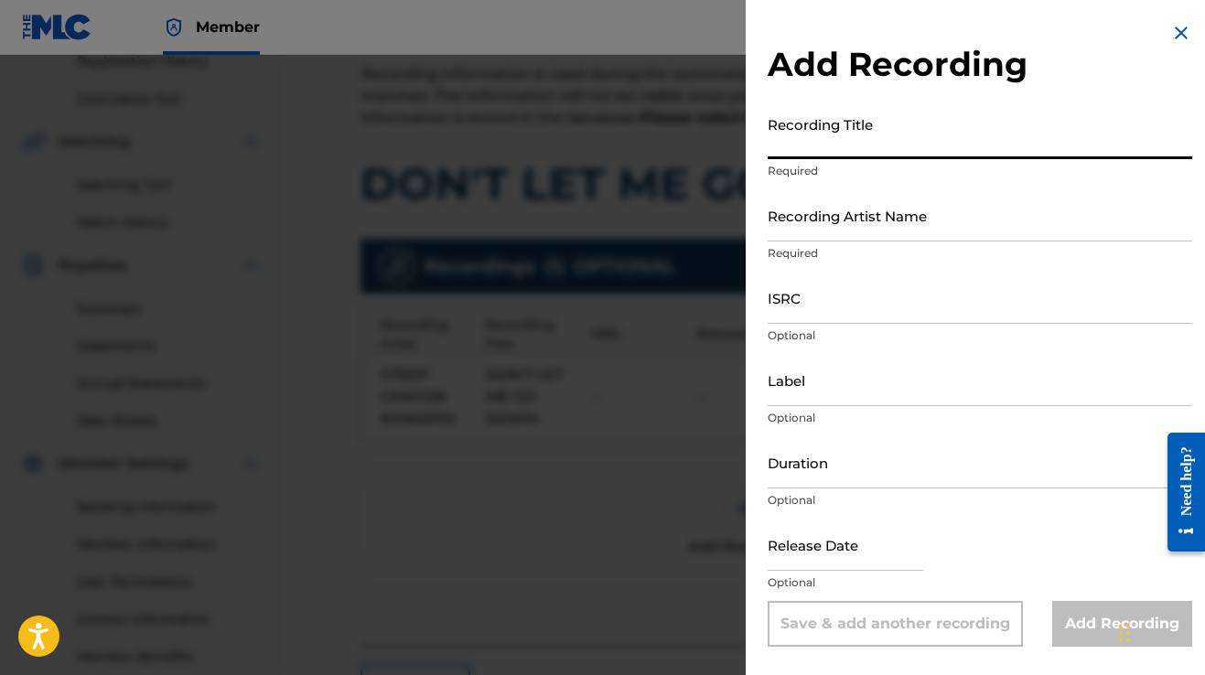
click at [882, 134] on input "Recording Title" at bounding box center [980, 133] width 425 height 52
type input "Down That Road Again"
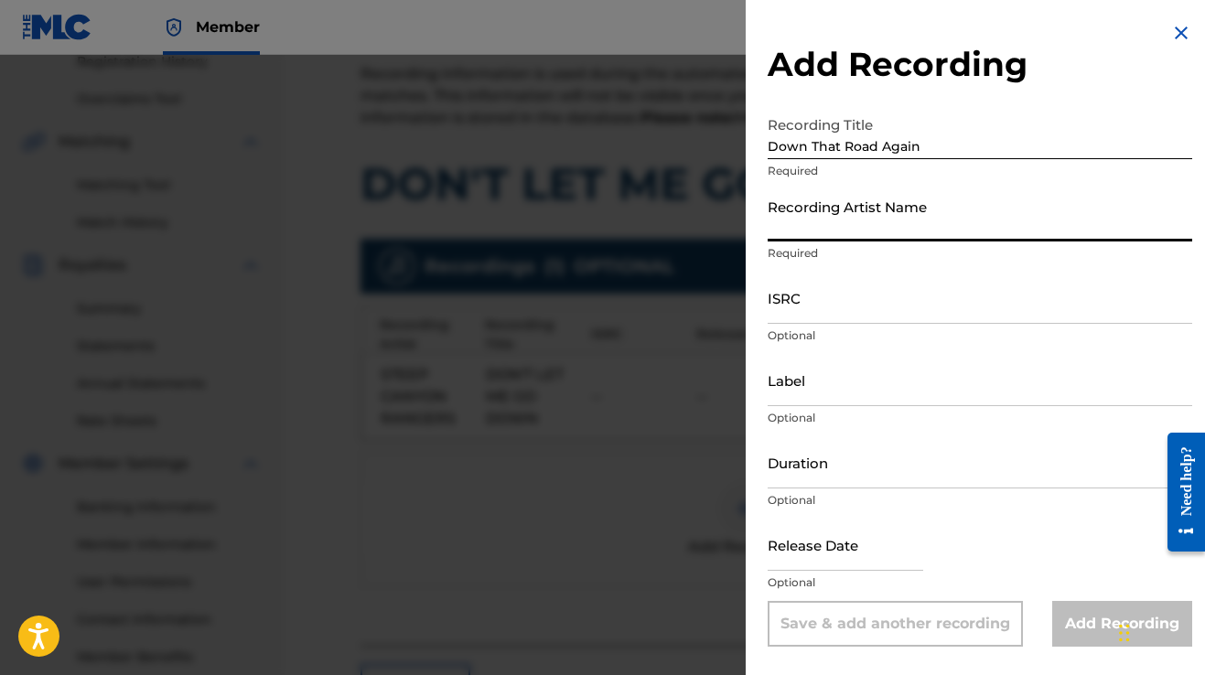
click at [871, 219] on input "Recording Artist Name" at bounding box center [980, 215] width 425 height 52
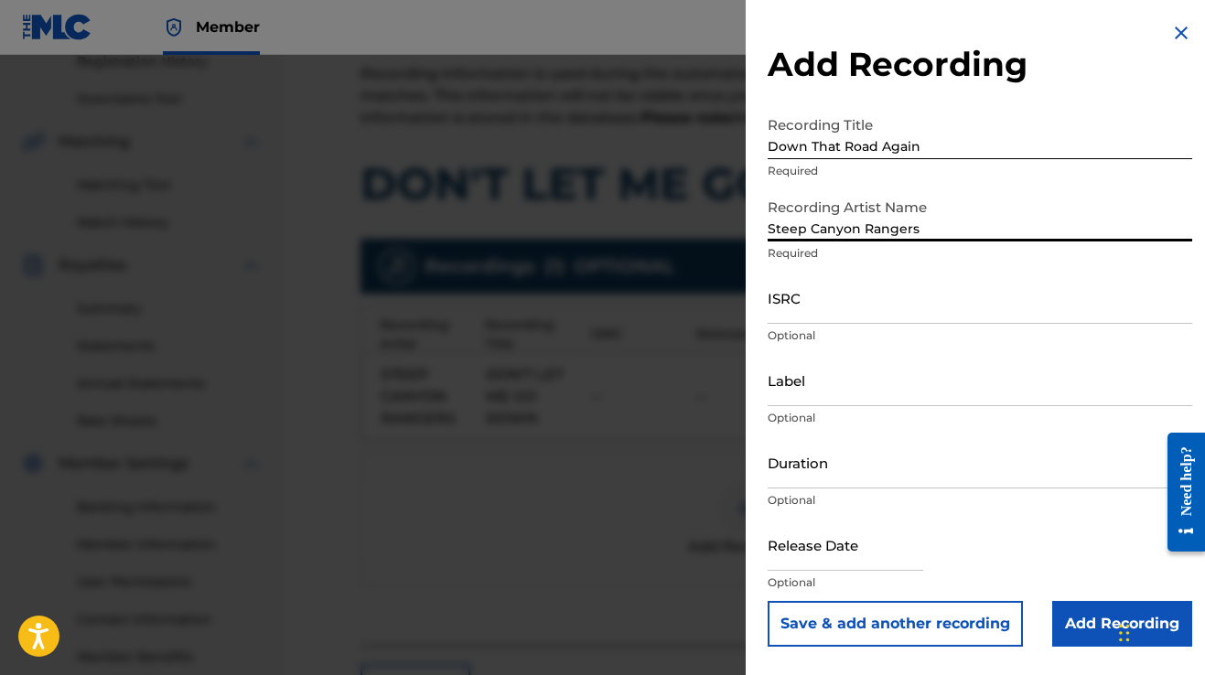
type input "Steep Canyon Rangers"
click at [831, 317] on input "ISRC" at bounding box center [980, 298] width 425 height 52
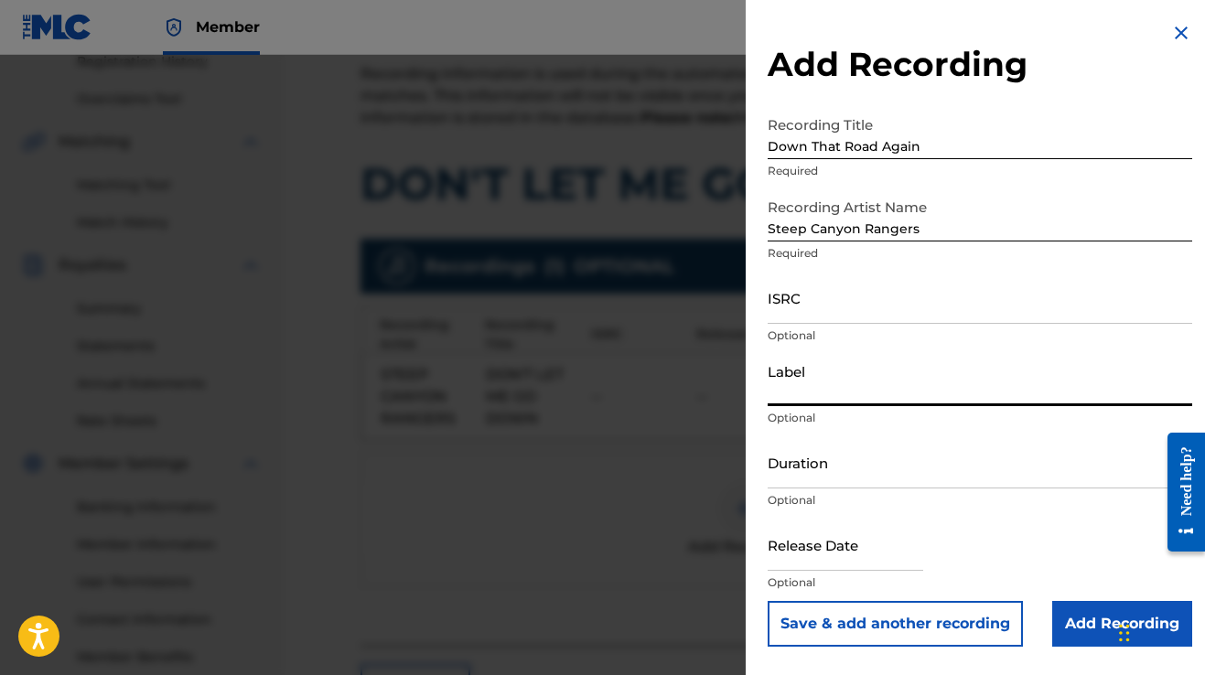
click at [817, 394] on input "Label" at bounding box center [980, 380] width 425 height 52
type input "Rounder Records"
click at [793, 560] on input "text" at bounding box center [846, 545] width 156 height 52
select select "7"
select select "2025"
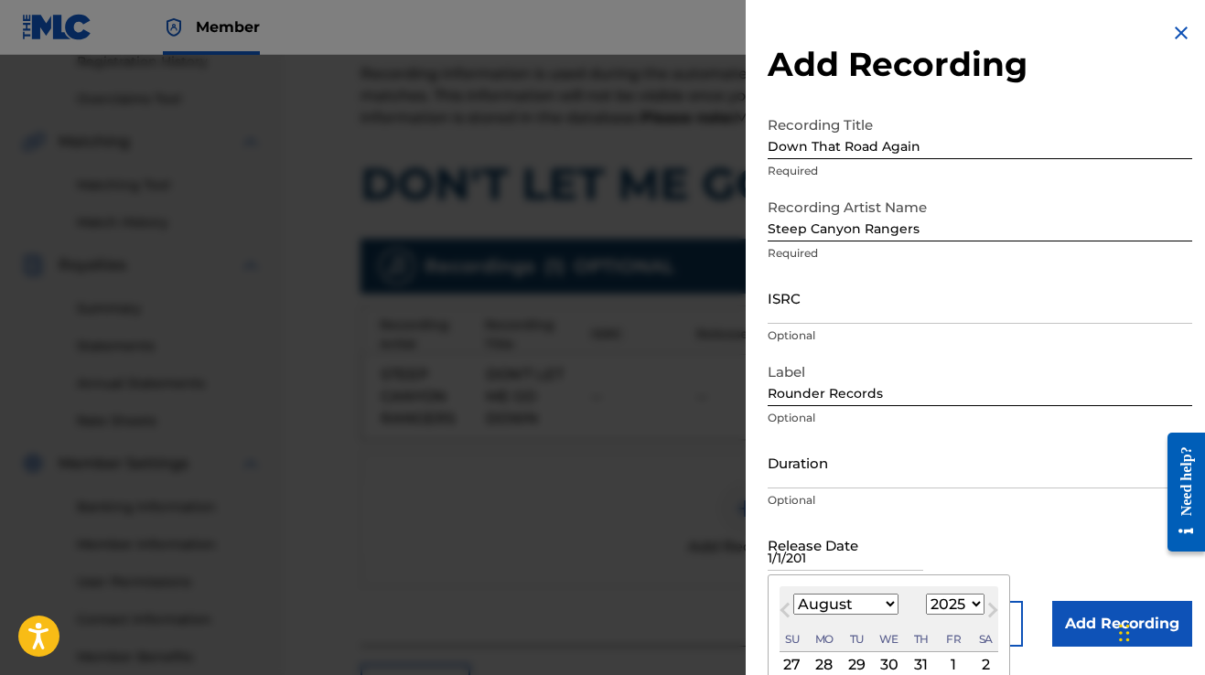
type input "[DATE]"
click at [924, 526] on input "[DATE]" at bounding box center [846, 545] width 156 height 52
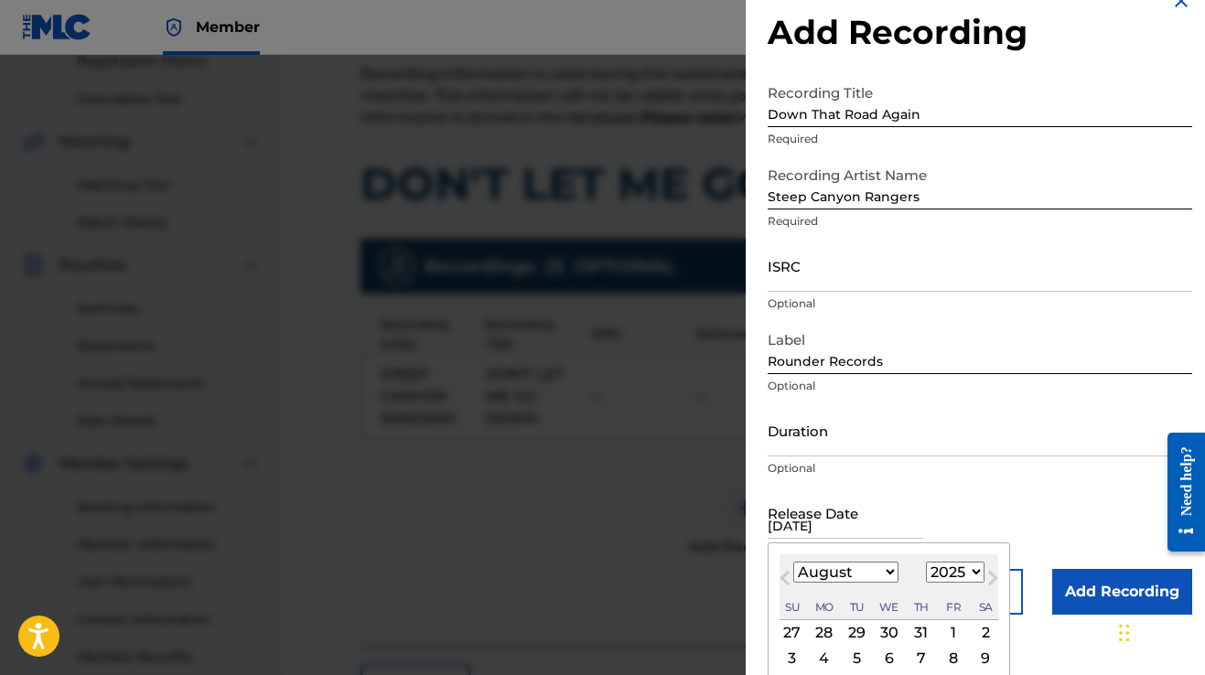
scroll to position [89, 0]
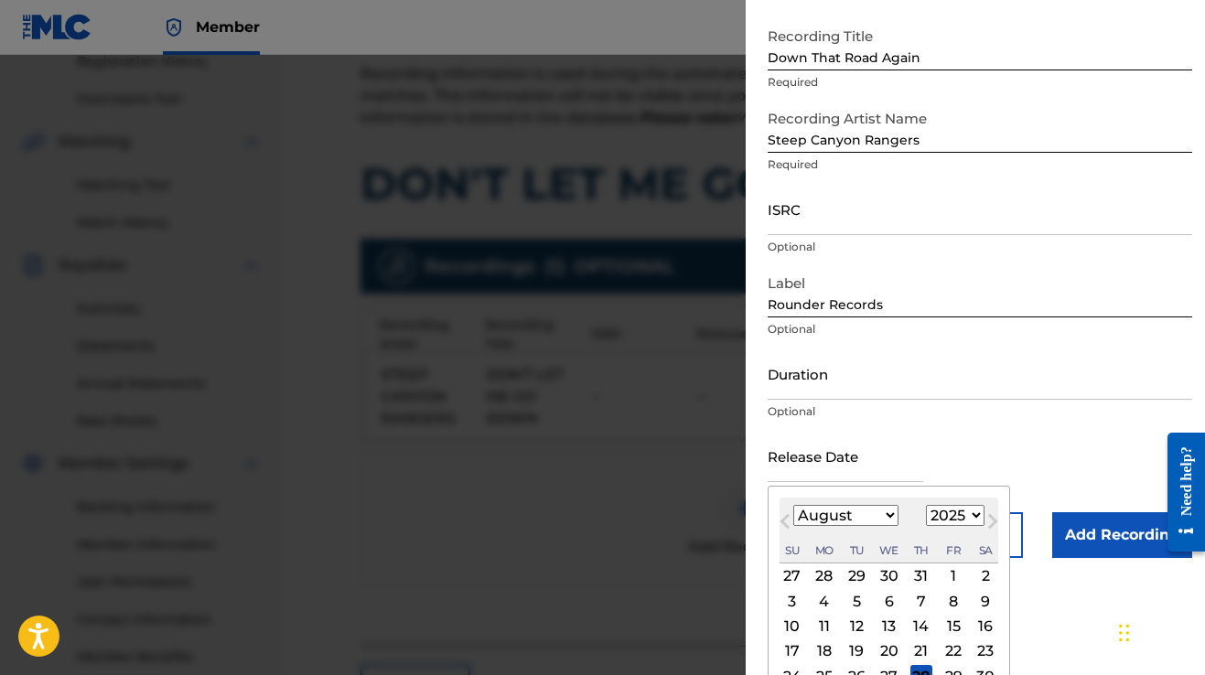
click at [1021, 435] on form "Recording Title Down That Road Again Required Recording Artist Name Steep Canyo…" at bounding box center [980, 288] width 425 height 540
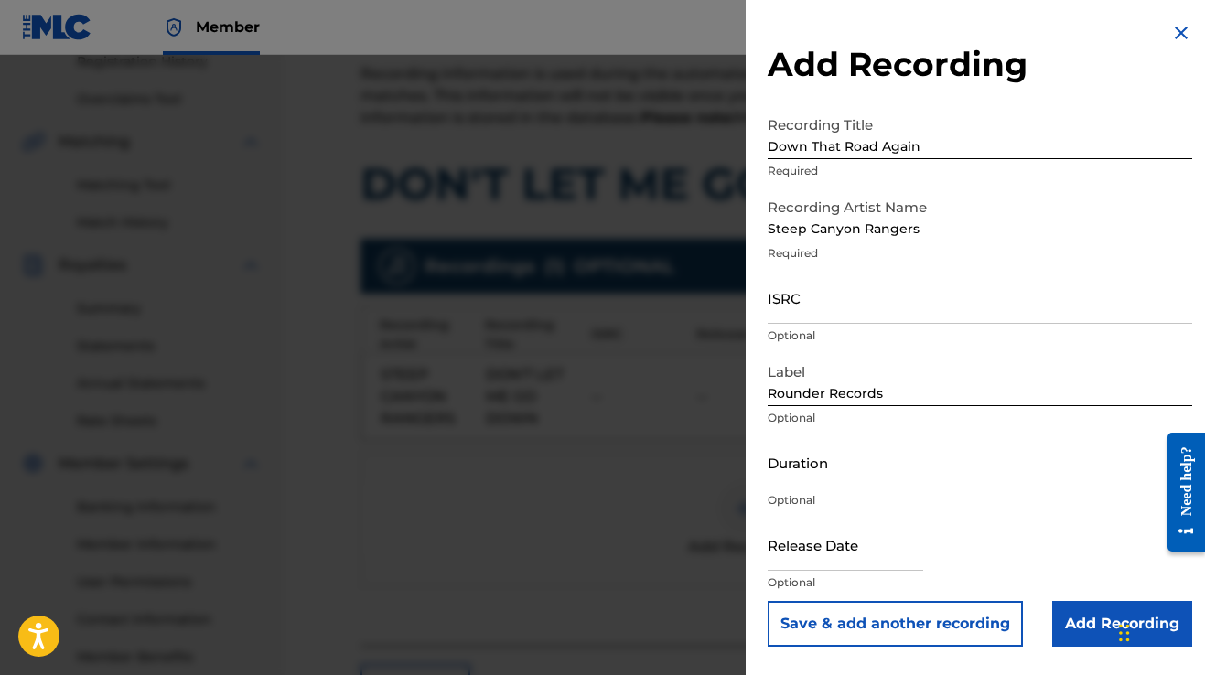
click at [905, 566] on input "text" at bounding box center [846, 545] width 156 height 52
select select "7"
select select "2025"
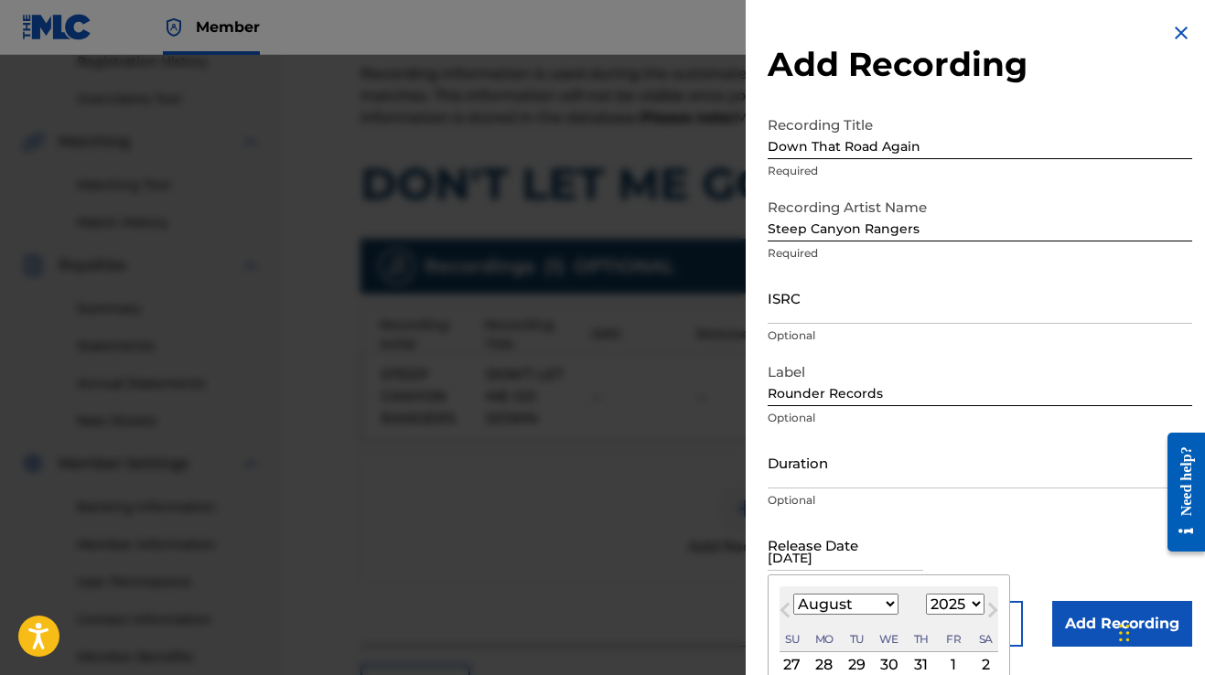
type input "[DATE]"
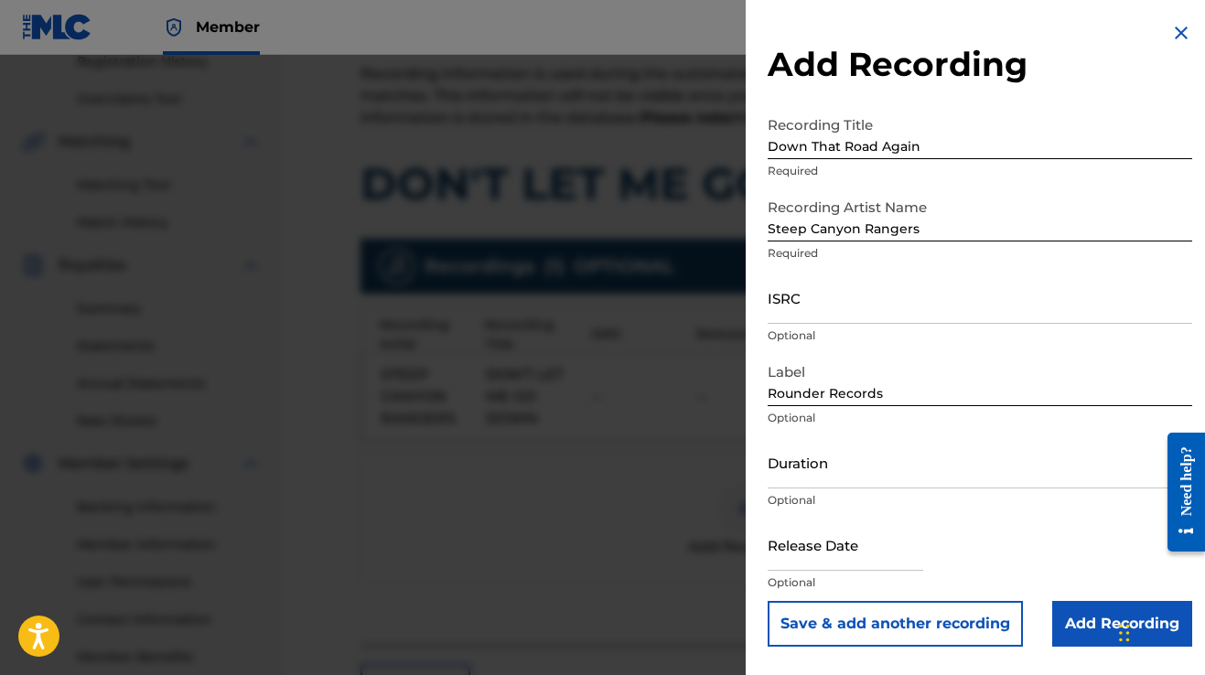
click at [1082, 619] on input "Add Recording" at bounding box center [1123, 624] width 140 height 46
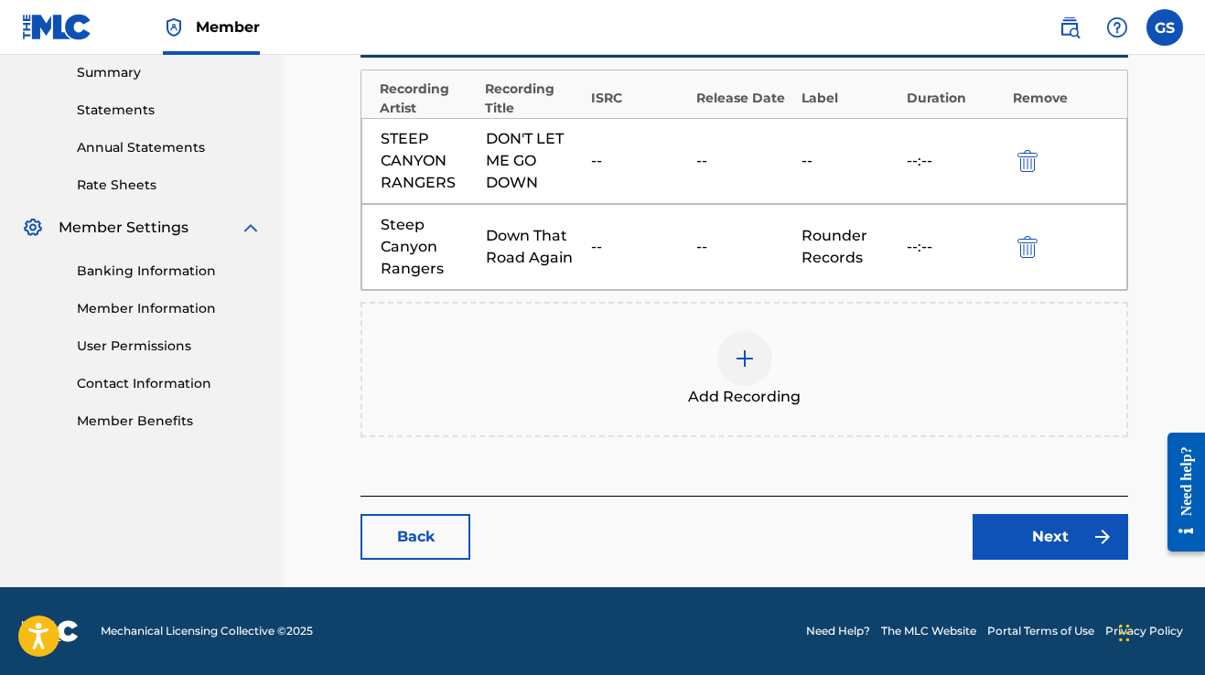
scroll to position [594, 0]
click at [1048, 537] on link "Next" at bounding box center [1051, 537] width 156 height 46
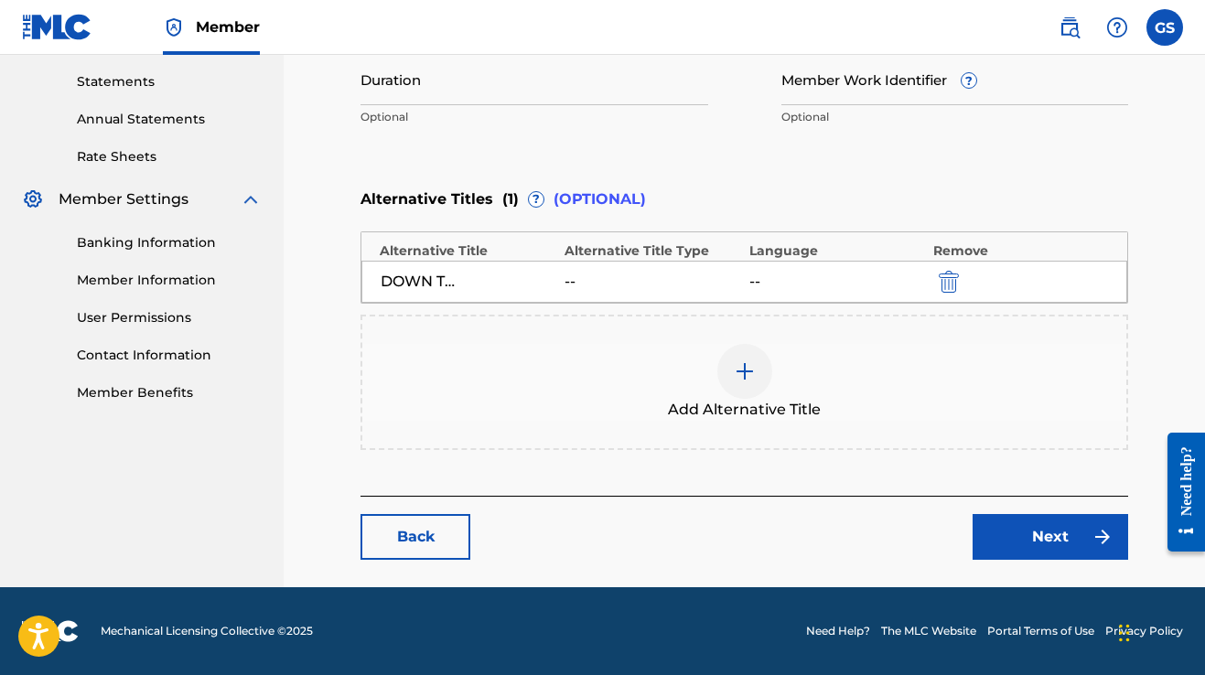
scroll to position [459, 0]
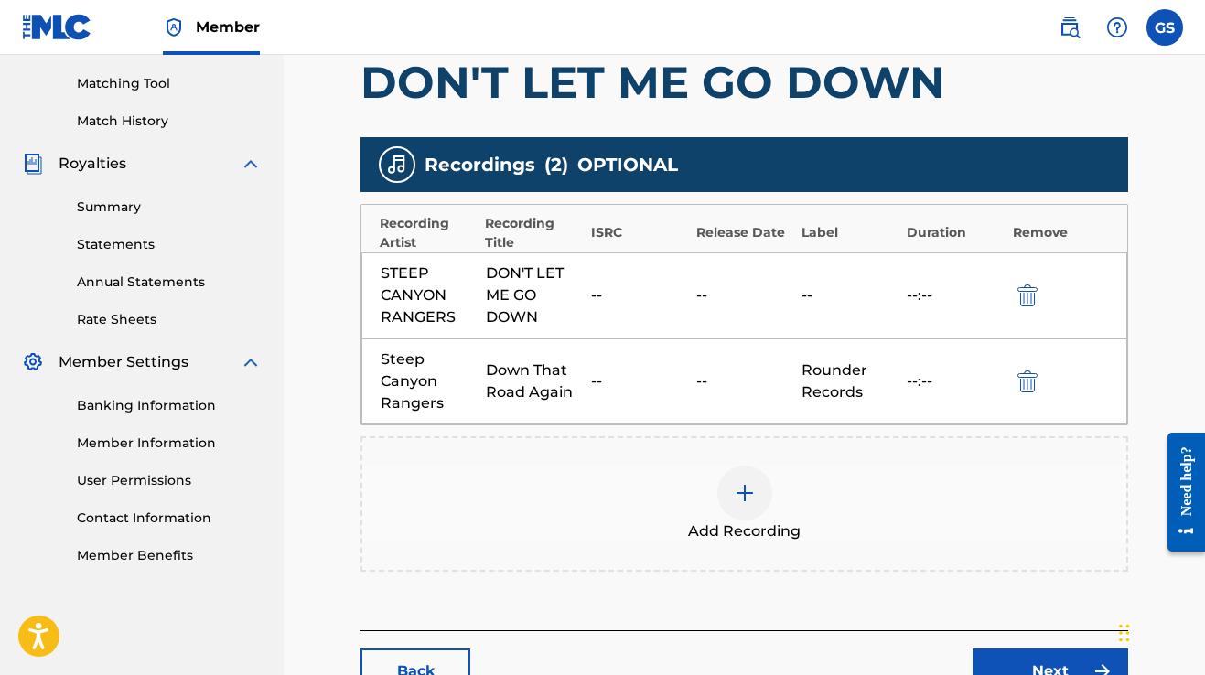
scroll to position [689, 0]
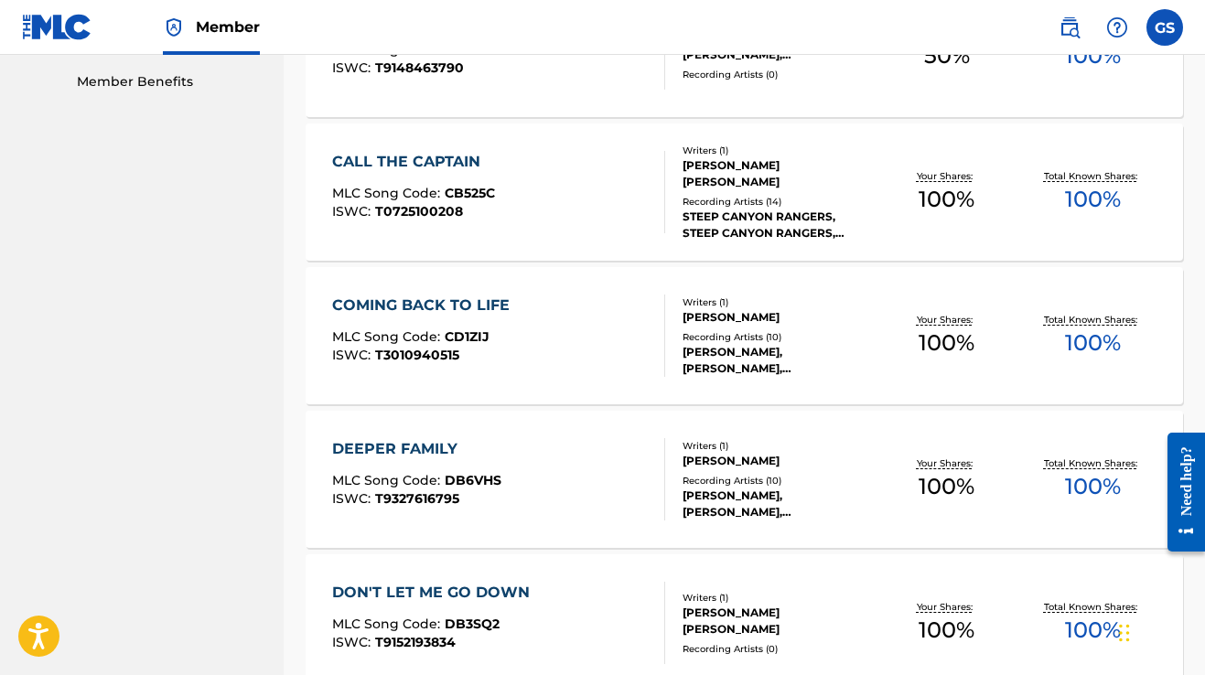
scroll to position [932, 0]
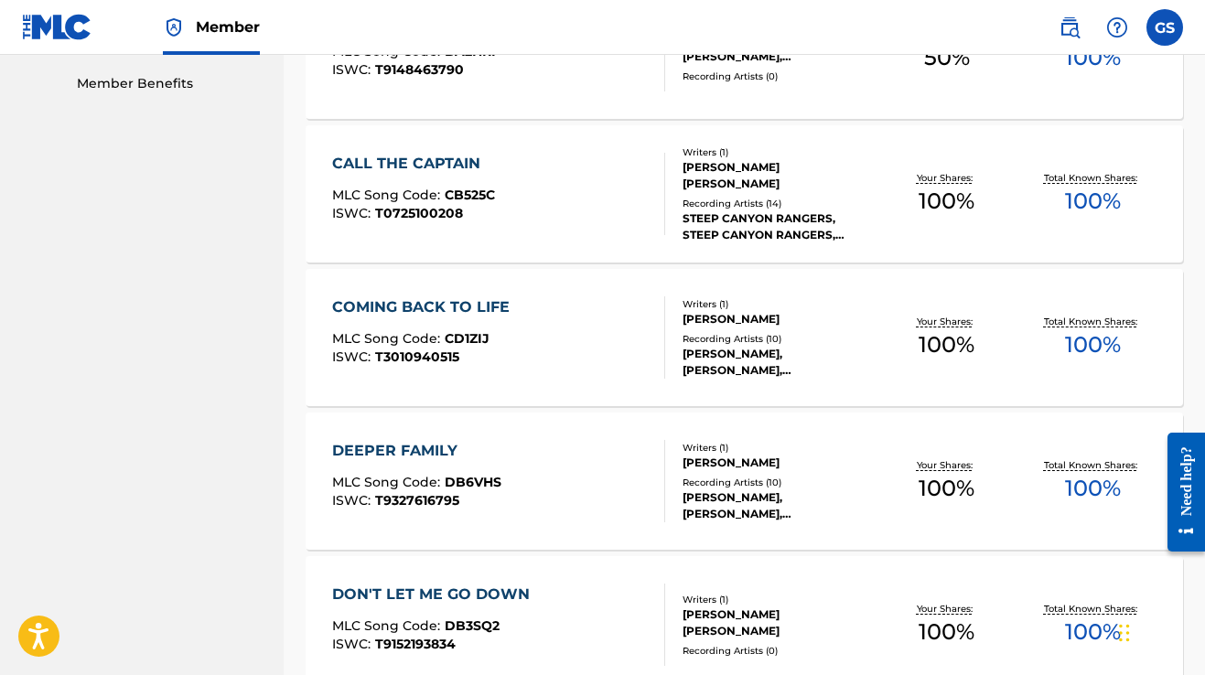
click at [574, 222] on div "CALL THE CAPTAIN MLC Song Code : CB525C ISWC : T0725100208" at bounding box center [498, 194] width 333 height 82
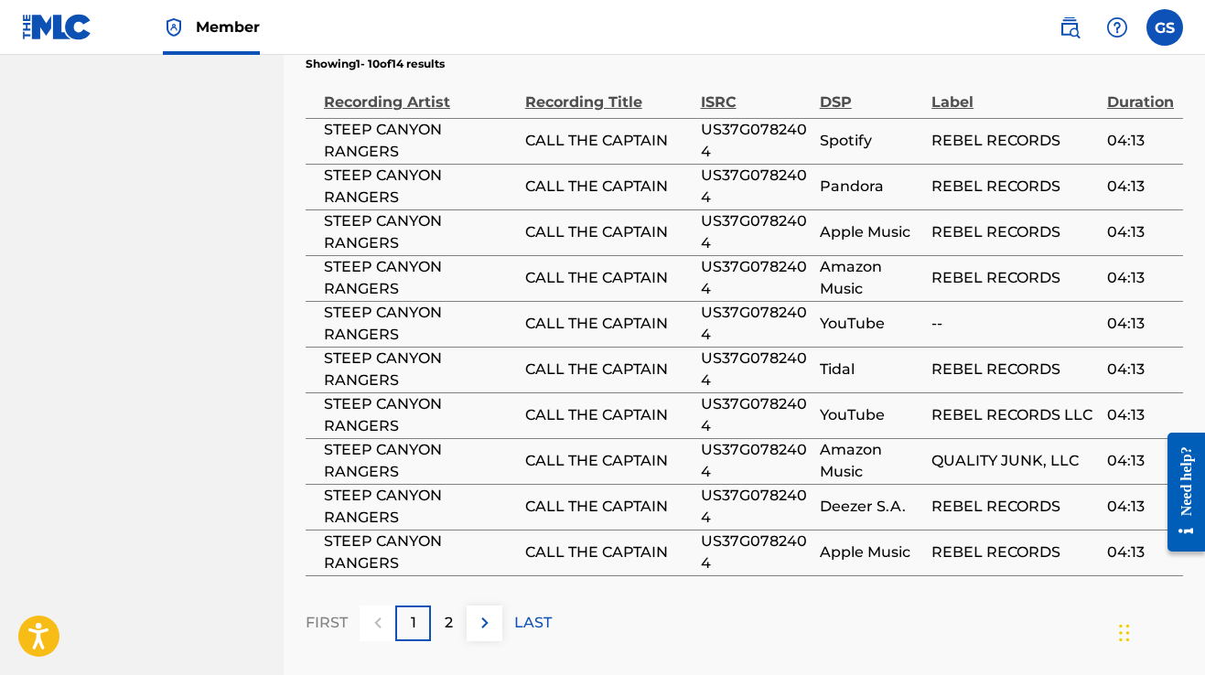
scroll to position [1202, 0]
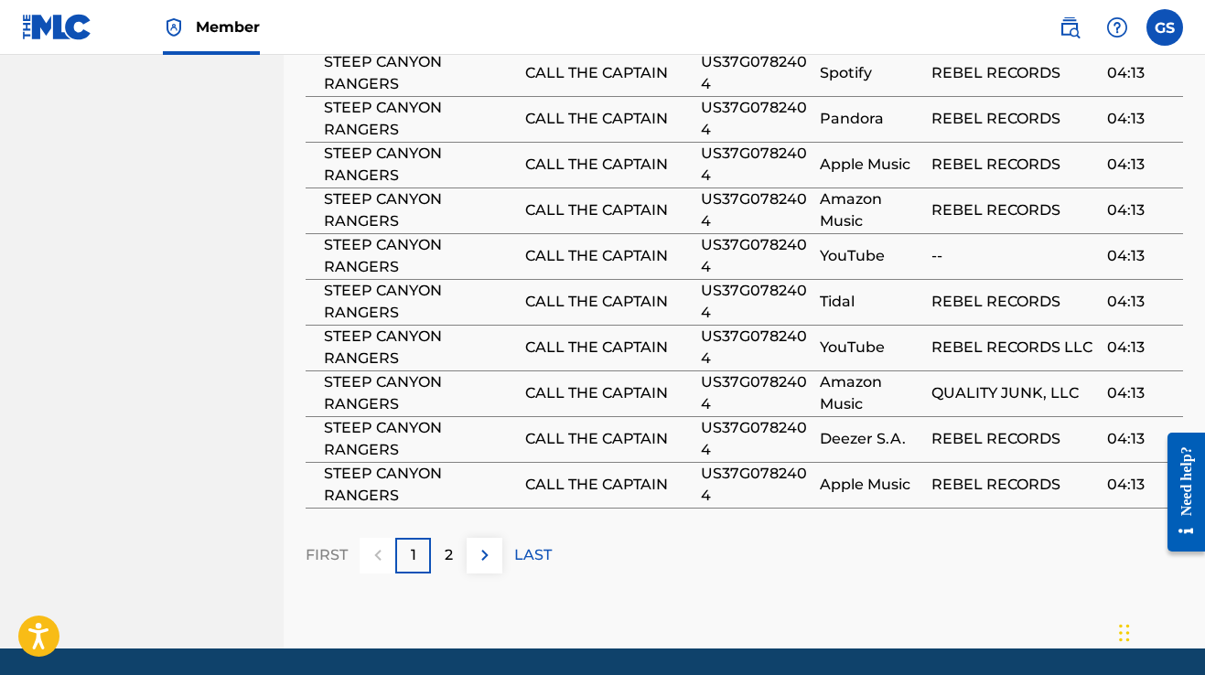
click at [499, 548] on button at bounding box center [485, 556] width 36 height 36
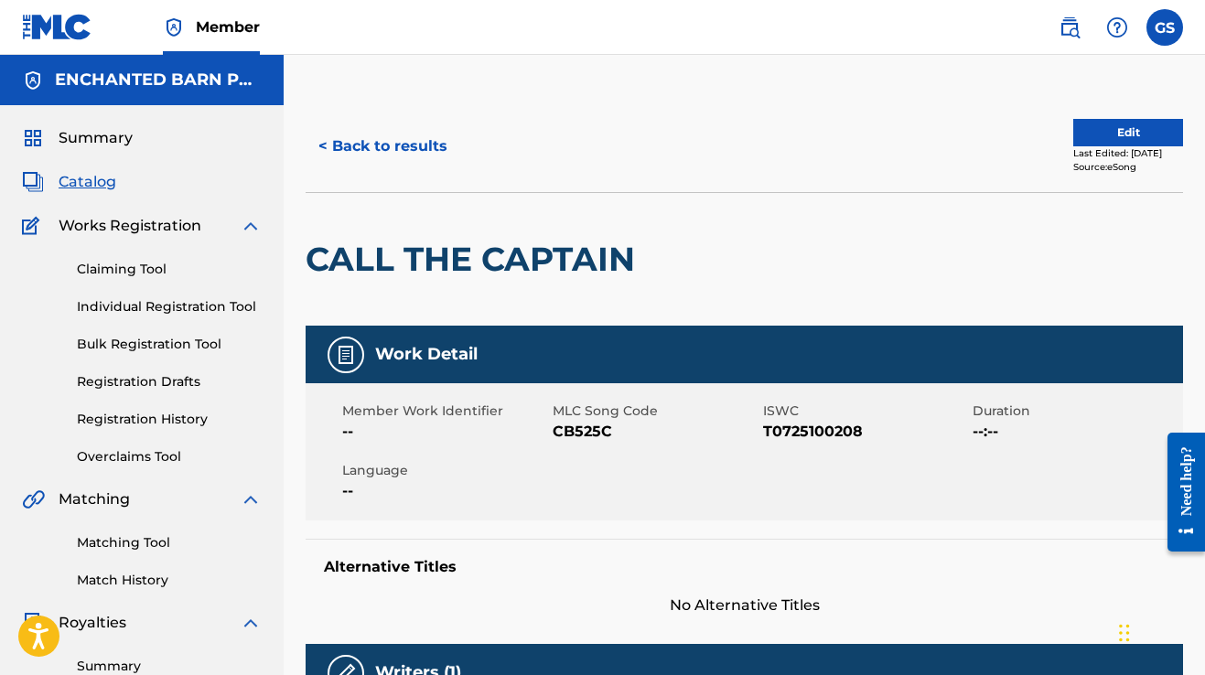
scroll to position [0, 0]
click at [121, 139] on span "Summary" at bounding box center [96, 138] width 74 height 22
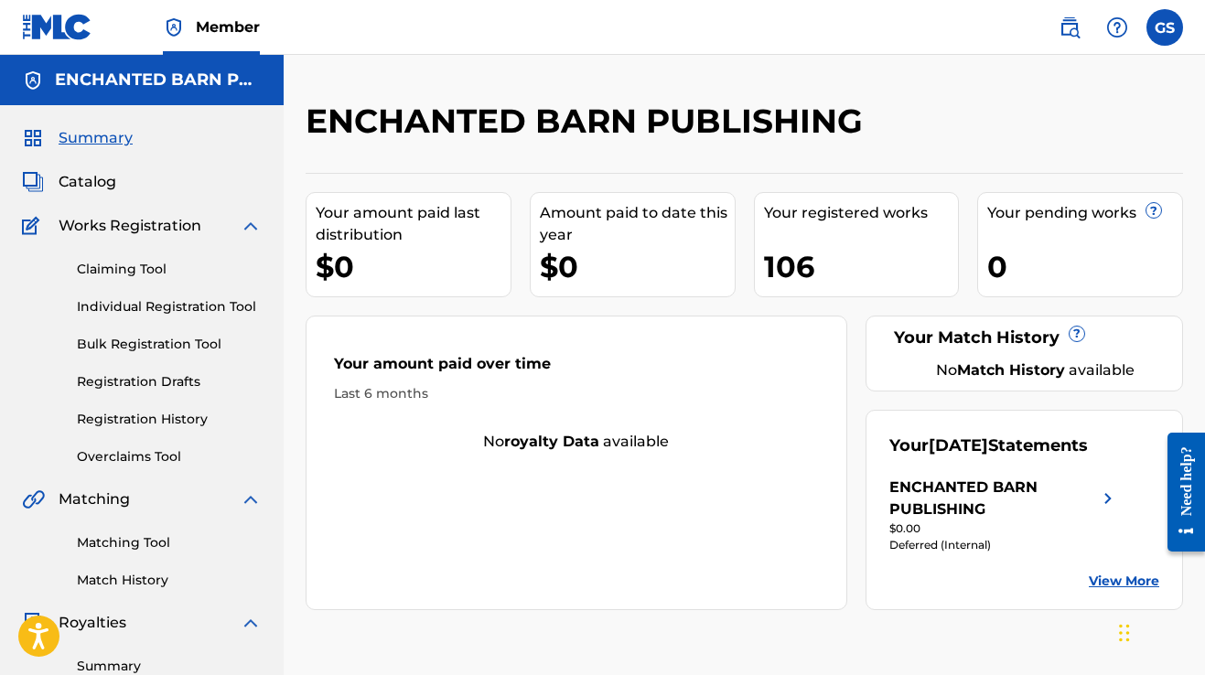
click at [102, 187] on span "Catalog" at bounding box center [88, 182] width 58 height 22
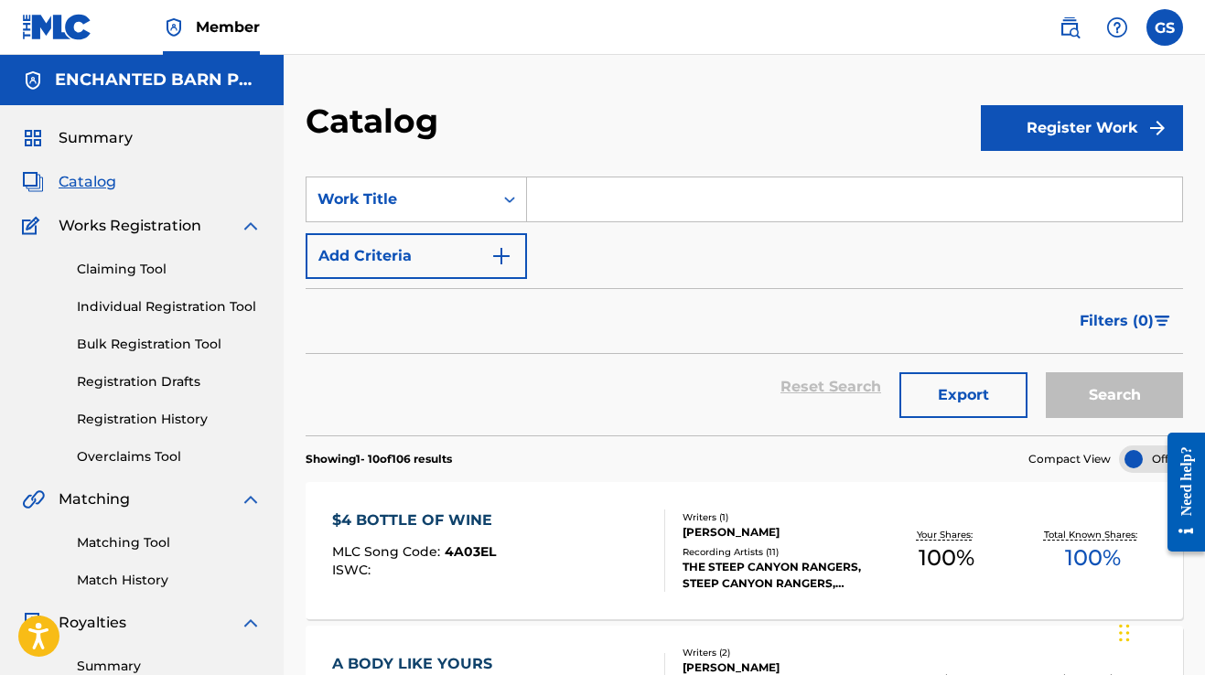
click at [643, 207] on input "Search Form" at bounding box center [854, 200] width 655 height 44
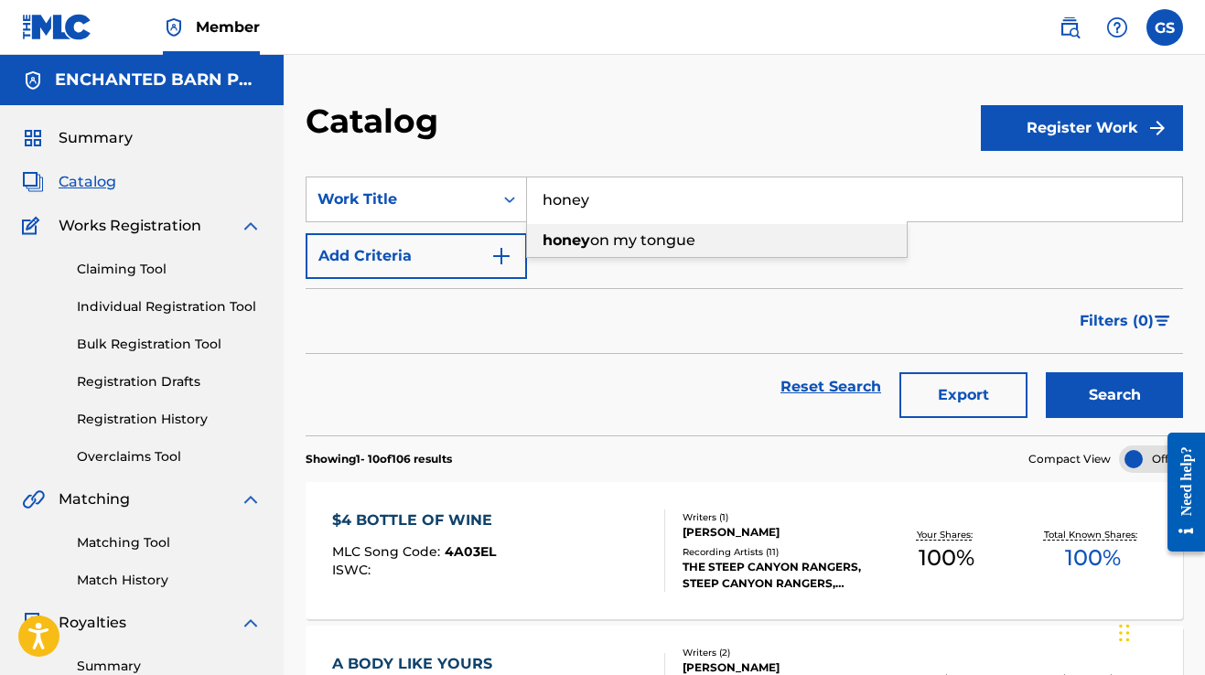
click at [632, 236] on span "on my tongue" at bounding box center [642, 240] width 105 height 17
type input "honey on my tongue"
click at [1115, 395] on button "Search" at bounding box center [1114, 396] width 137 height 46
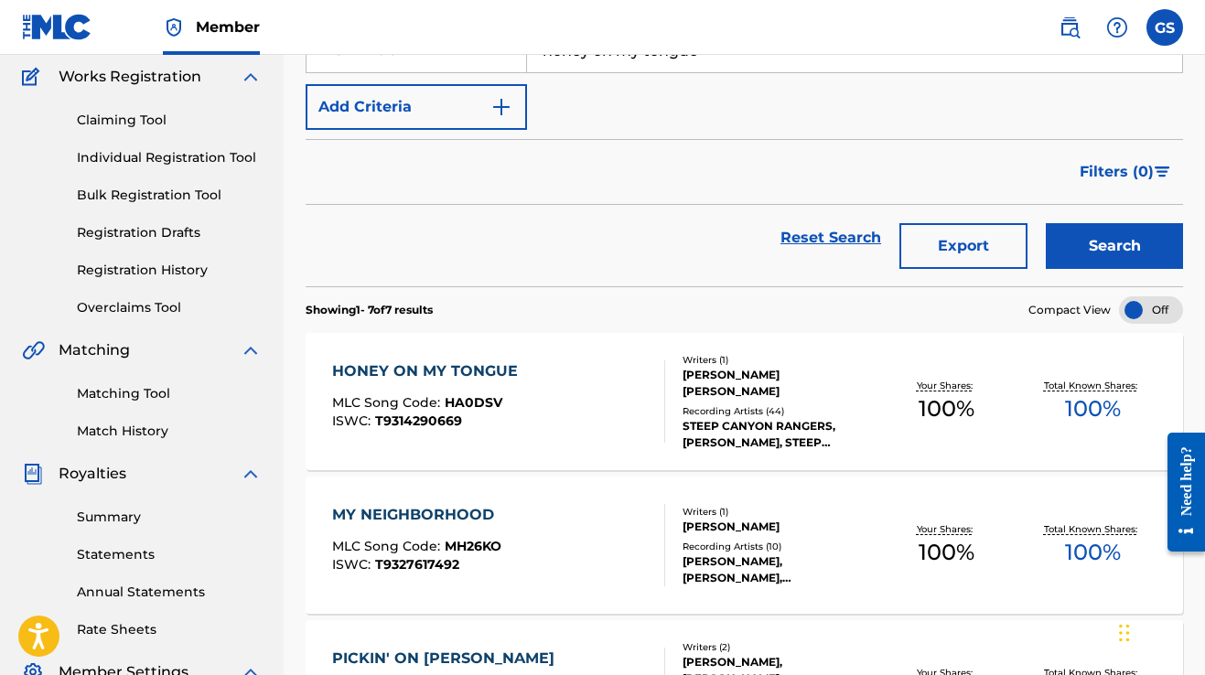
scroll to position [150, 0]
click at [516, 368] on div "HONEY ON MY TONGUE" at bounding box center [429, 371] width 195 height 22
